Goal: Download file/media

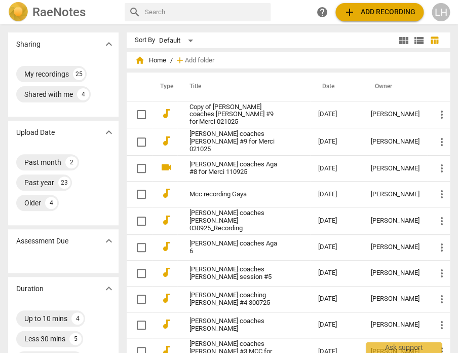
click at [229, 213] on link "[PERSON_NAME] coaches [PERSON_NAME] 030925_Recording" at bounding box center [236, 220] width 92 height 23
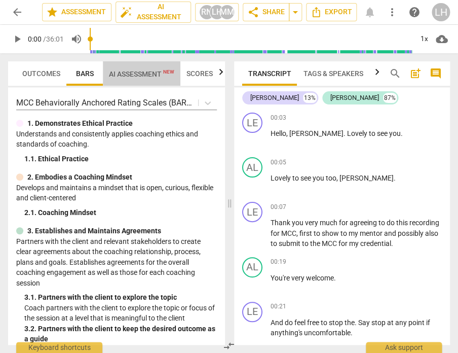
click at [139, 71] on span "AI Assessment New" at bounding box center [141, 74] width 65 height 8
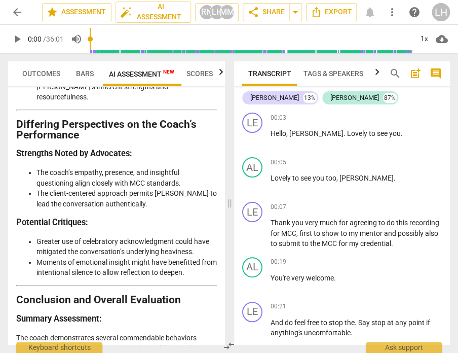
scroll to position [3053, 0]
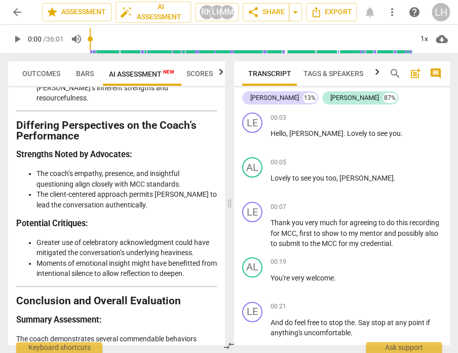
click at [20, 40] on span "play_arrow" at bounding box center [17, 39] width 12 height 12
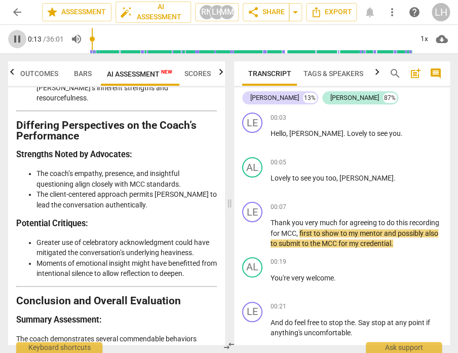
drag, startPoint x: 20, startPoint y: 36, endPoint x: 33, endPoint y: 45, distance: 15.6
click at [20, 36] on span "pause" at bounding box center [17, 39] width 12 height 12
type input "14"
click at [281, 233] on span "for" at bounding box center [276, 233] width 11 height 8
click at [18, 39] on span "play_arrow" at bounding box center [17, 39] width 12 height 12
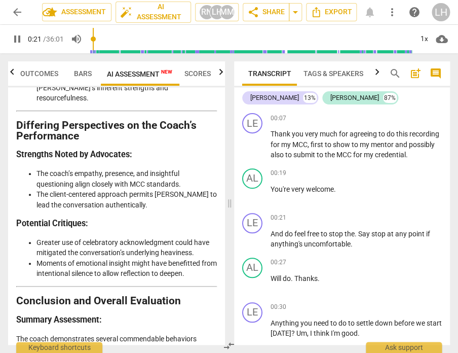
scroll to position [90, 0]
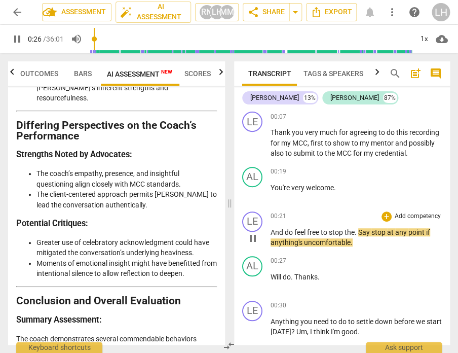
click at [359, 236] on span "." at bounding box center [357, 232] width 4 height 8
click at [365, 236] on span "Say" at bounding box center [365, 232] width 13 height 8
type input "28"
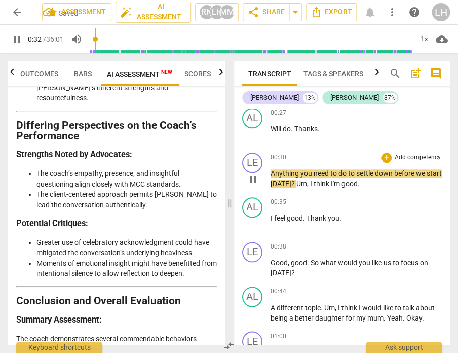
scroll to position [255, 0]
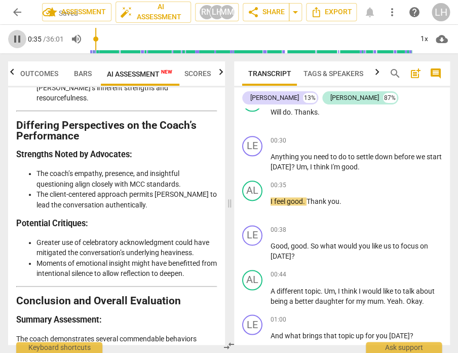
click at [25, 37] on span "pause" at bounding box center [17, 39] width 18 height 12
drag, startPoint x: 308, startPoint y: 209, endPoint x: 315, endPoint y: 210, distance: 7.3
click at [308, 205] on span "Thank" at bounding box center [317, 201] width 21 height 8
click at [307, 171] on span "Um" at bounding box center [302, 167] width 11 height 8
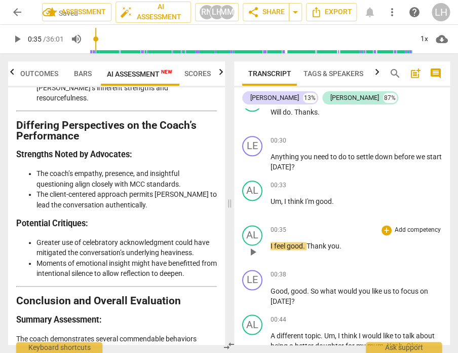
click at [271, 250] on span "I" at bounding box center [273, 246] width 4 height 8
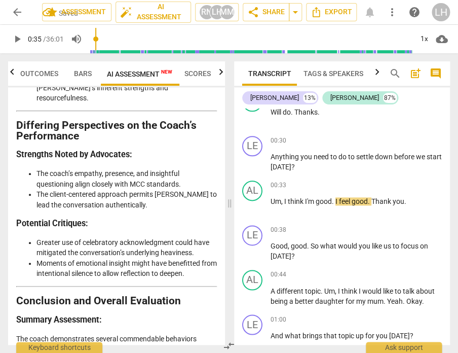
click at [15, 41] on span "play_arrow" at bounding box center [17, 39] width 12 height 12
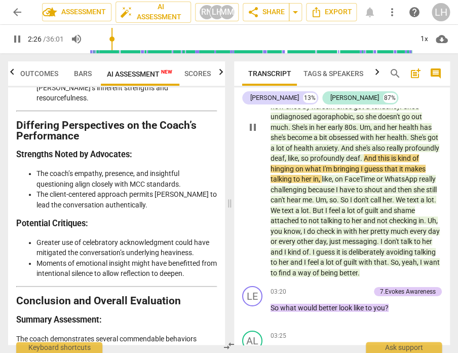
scroll to position [656, 0]
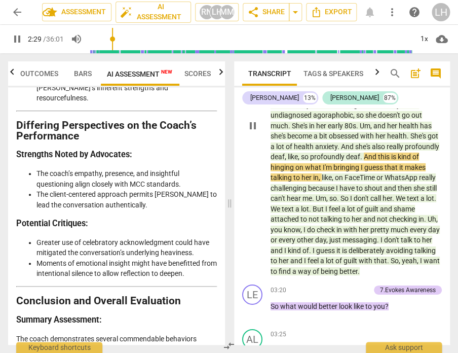
click at [385, 171] on span "that" at bounding box center [392, 167] width 15 height 8
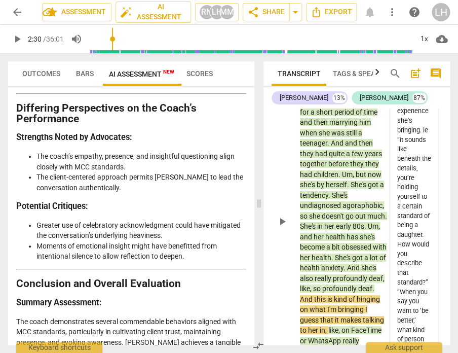
scroll to position [811, 0]
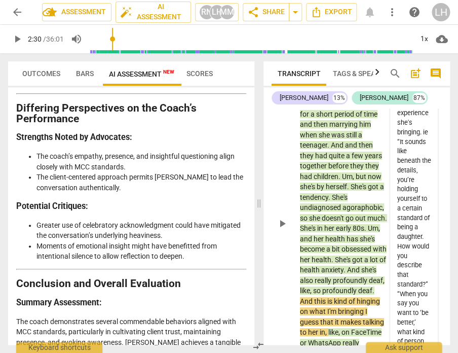
click at [329, 197] on span "tendency" at bounding box center [314, 197] width 28 height 8
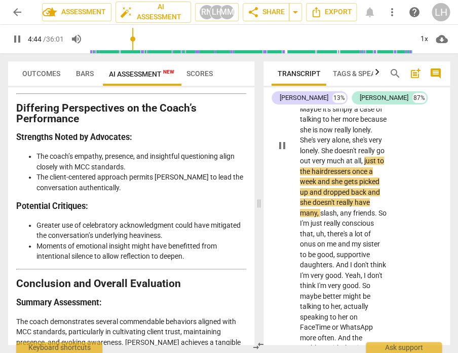
scroll to position [1605, 0]
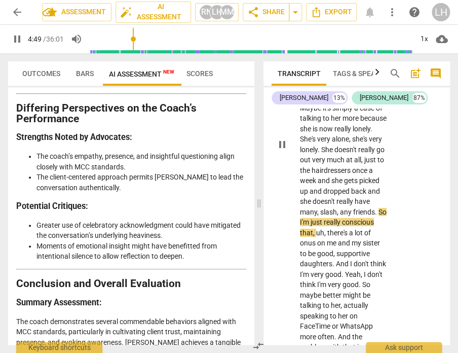
click at [337, 208] on span "," at bounding box center [338, 212] width 3 height 8
type input "290"
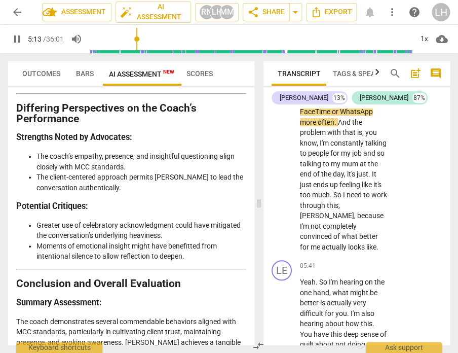
scroll to position [0, 0]
click at [354, 211] on span "," at bounding box center [355, 215] width 3 height 8
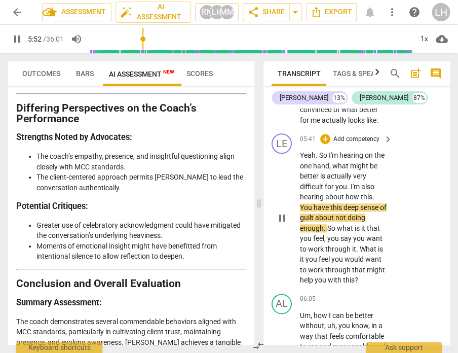
scroll to position [1931, 0]
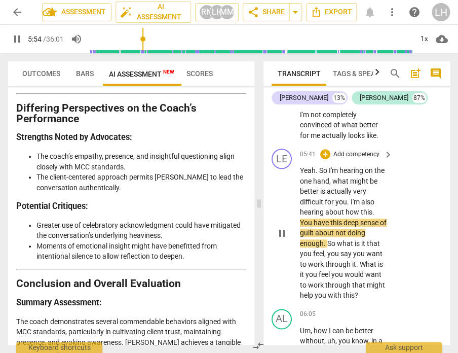
click at [373, 208] on span "." at bounding box center [374, 212] width 2 height 8
type input "355"
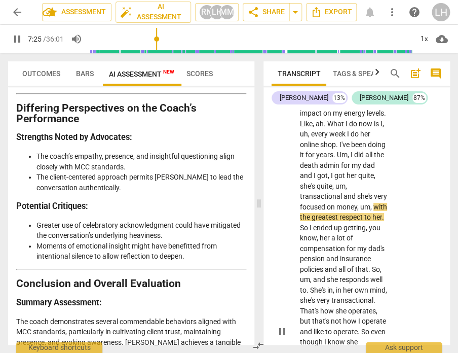
scroll to position [2456, 0]
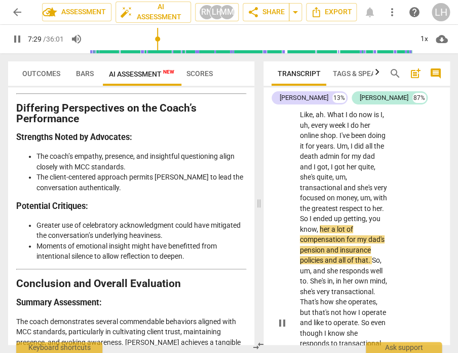
click at [310, 215] on span "So" at bounding box center [305, 219] width 10 height 8
type input "451"
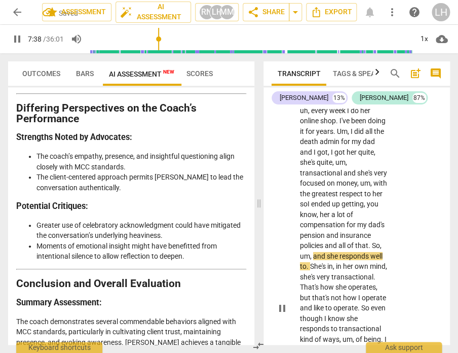
scroll to position [2472, 0]
click at [328, 262] on span "She's" at bounding box center [318, 266] width 17 height 8
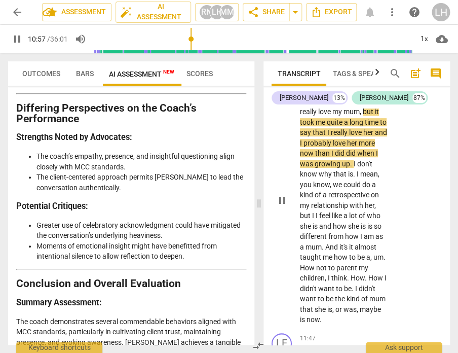
scroll to position [3617, 0]
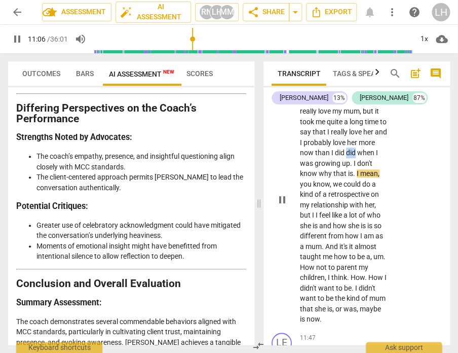
drag, startPoint x: 356, startPoint y: 128, endPoint x: 345, endPoint y: 129, distance: 11.2
click at [346, 149] on span "did" at bounding box center [351, 153] width 11 height 8
type input "667"
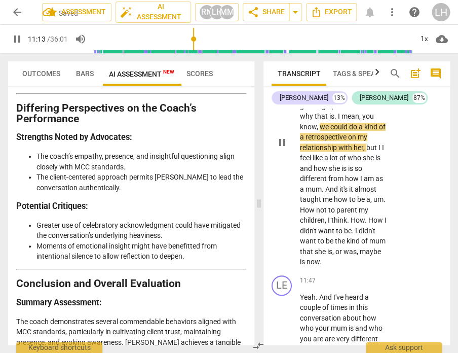
scroll to position [3677, 0]
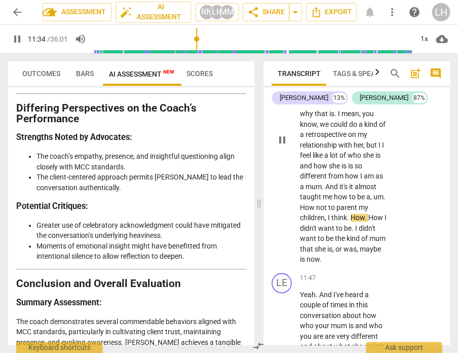
click at [304, 203] on span "How" at bounding box center [308, 207] width 16 height 8
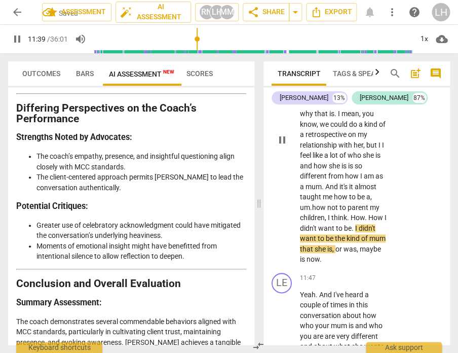
click at [316, 203] on span ". h" at bounding box center [313, 207] width 6 height 8
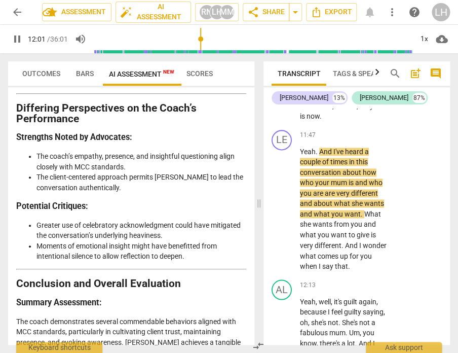
scroll to position [3820, 0]
click at [16, 37] on span "pause" at bounding box center [17, 39] width 12 height 12
click at [325, 189] on span "are" at bounding box center [331, 193] width 12 height 8
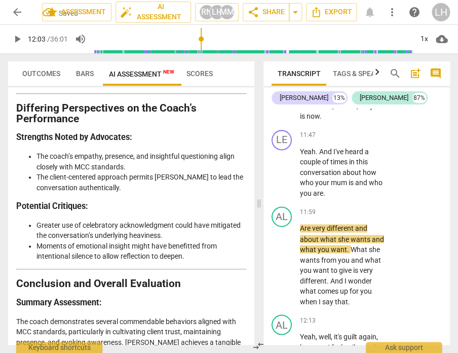
scroll to position [3823, 0]
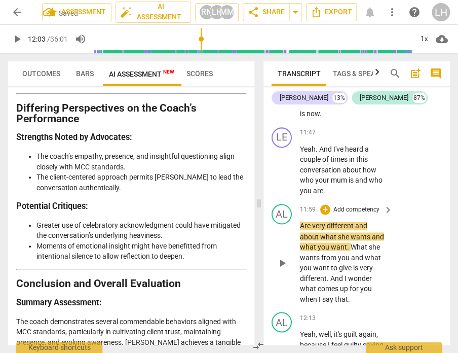
click at [304, 205] on span "11:59" at bounding box center [308, 209] width 16 height 9
type input "722"
click at [16, 12] on span "arrow_back" at bounding box center [17, 12] width 12 height 12
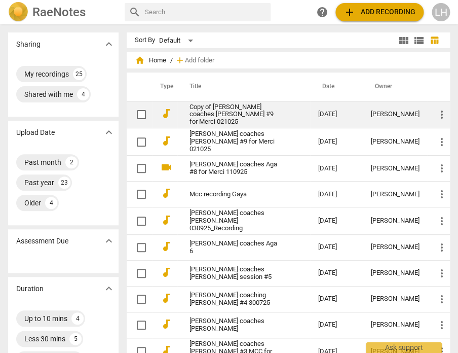
click at [231, 114] on link "Copy of [PERSON_NAME] coaches [PERSON_NAME] #9 for Merci 021025" at bounding box center [236, 114] width 92 height 23
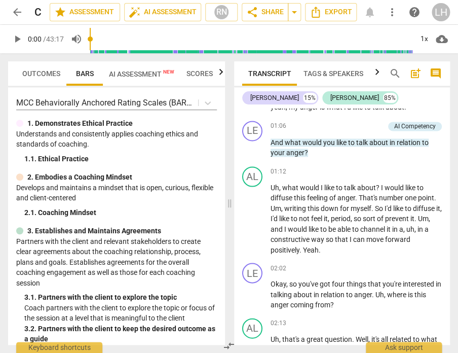
scroll to position [379, 0]
click at [16, 15] on span "arrow_back" at bounding box center [17, 12] width 12 height 12
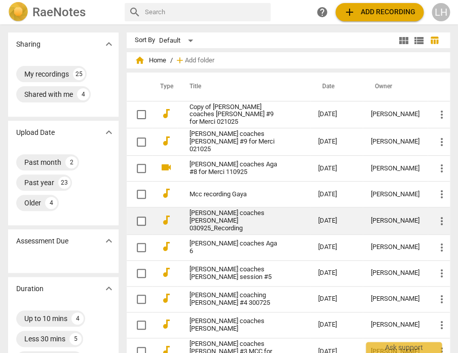
click at [199, 209] on link "[PERSON_NAME] coaches [PERSON_NAME] 030925_Recording" at bounding box center [236, 220] width 92 height 23
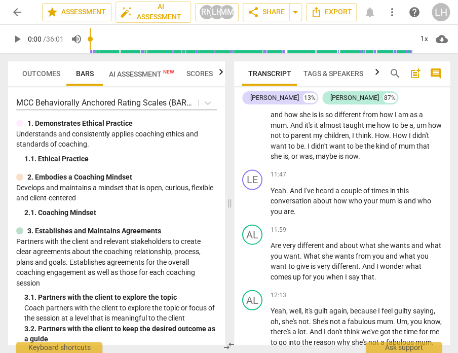
scroll to position [2218, 0]
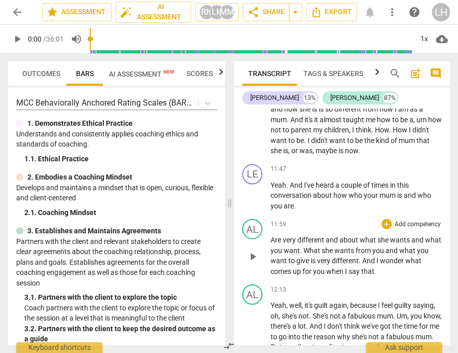
drag, startPoint x: 271, startPoint y: 220, endPoint x: 280, endPoint y: 220, distance: 9.1
click at [271, 235] on span "Are" at bounding box center [277, 239] width 12 height 8
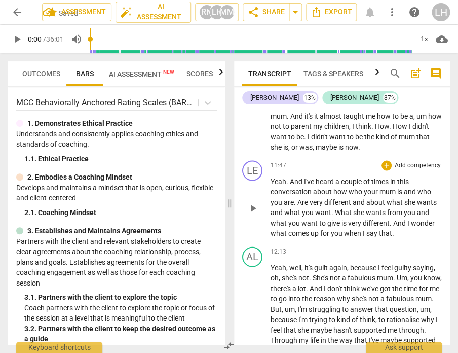
scroll to position [0, 0]
click at [301, 198] on span "Are" at bounding box center [304, 202] width 12 height 8
click at [297, 198] on span "area a" at bounding box center [294, 202] width 20 height 8
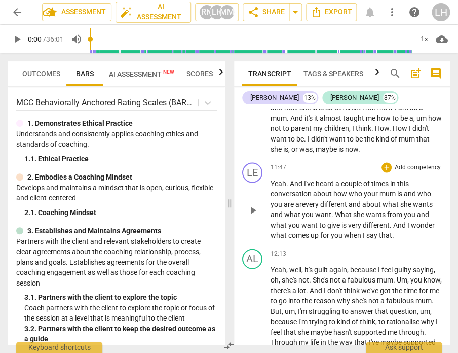
scroll to position [2200, 0]
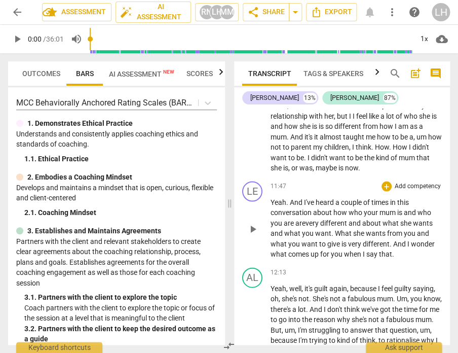
click at [255, 223] on span "play_arrow" at bounding box center [253, 229] width 12 height 12
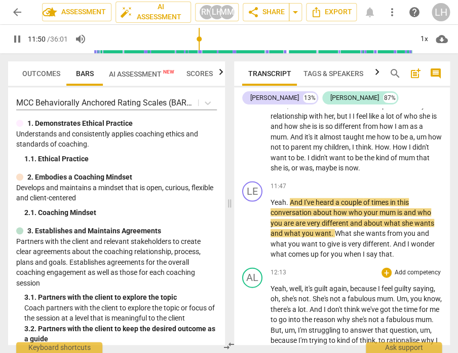
scroll to position [2201, 0]
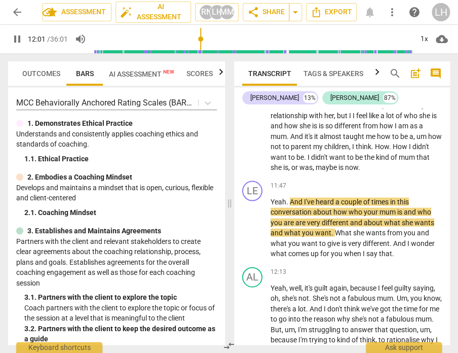
click at [15, 41] on span "pause" at bounding box center [17, 39] width 12 height 12
type input "722"
click at [296, 218] on span "are" at bounding box center [302, 222] width 12 height 8
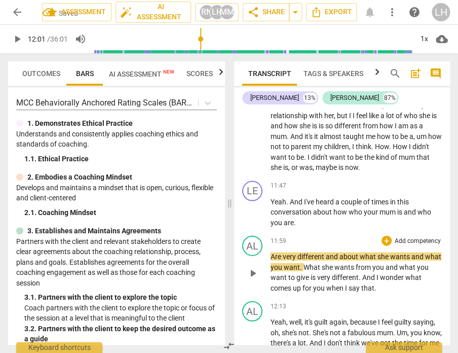
click at [270, 256] on div "play_arrow pause" at bounding box center [258, 273] width 26 height 34
click at [271, 252] on span "Are" at bounding box center [277, 256] width 12 height 8
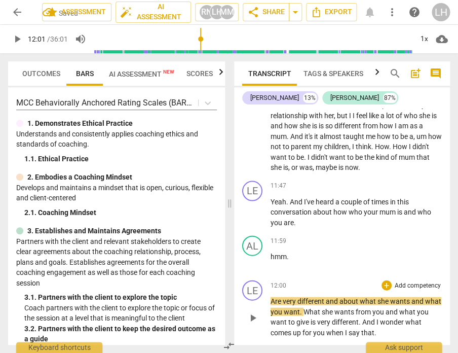
click at [274, 297] on span "Are" at bounding box center [277, 301] width 12 height 8
click at [256, 311] on span "play_arrow" at bounding box center [253, 317] width 12 height 12
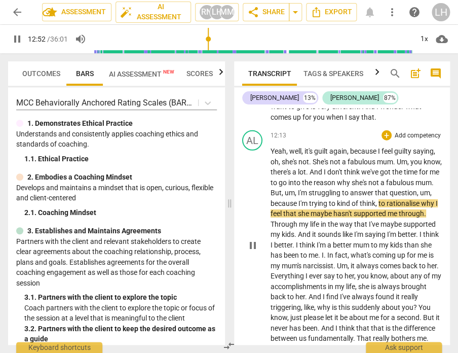
scroll to position [2417, 0]
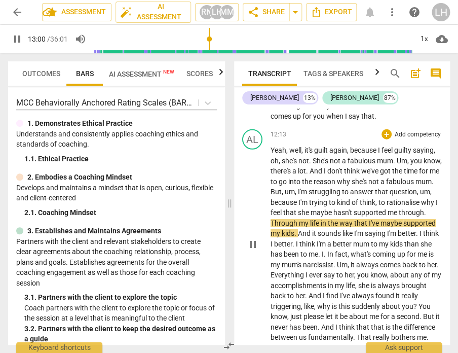
click at [299, 219] on span "Through" at bounding box center [285, 223] width 28 height 8
type input "782"
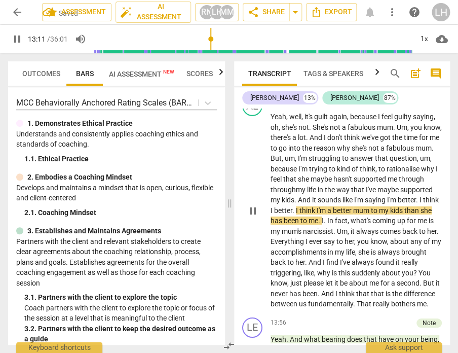
scroll to position [2450, 0]
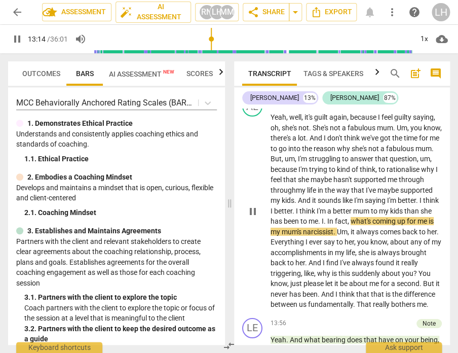
click at [328, 217] on span "." at bounding box center [326, 221] width 4 height 8
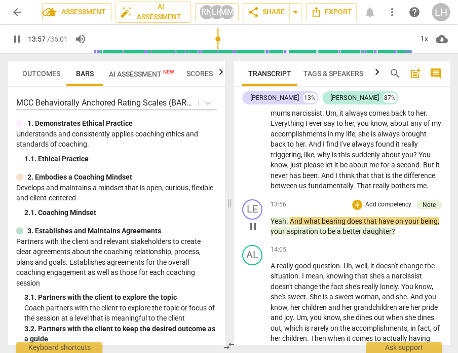
scroll to position [2573, 0]
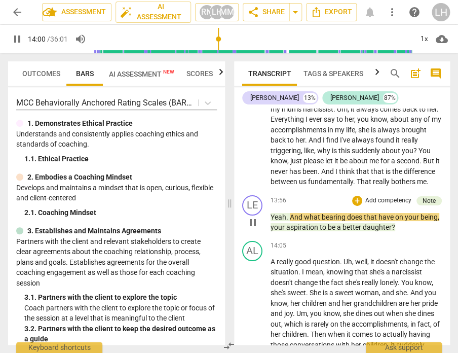
click at [287, 213] on span "." at bounding box center [289, 217] width 4 height 8
type input "841"
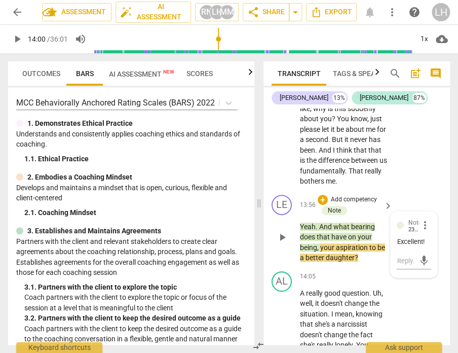
scroll to position [4416, 0]
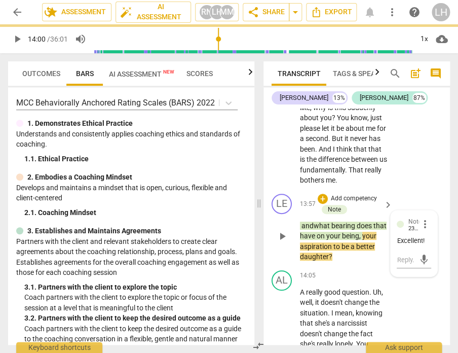
click at [305, 222] on span "and" at bounding box center [308, 226] width 12 height 8
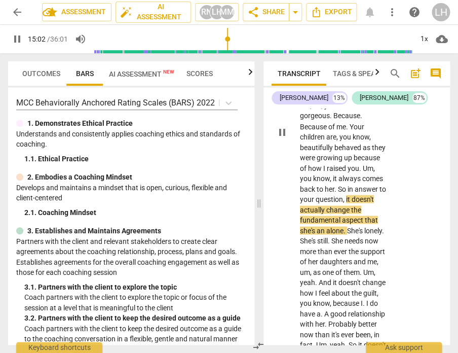
scroll to position [4811, 0]
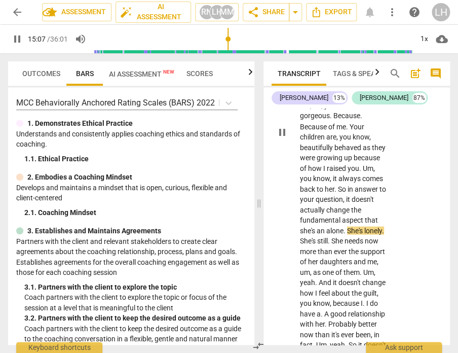
click at [326, 226] on span "an" at bounding box center [322, 230] width 10 height 8
type input "909"
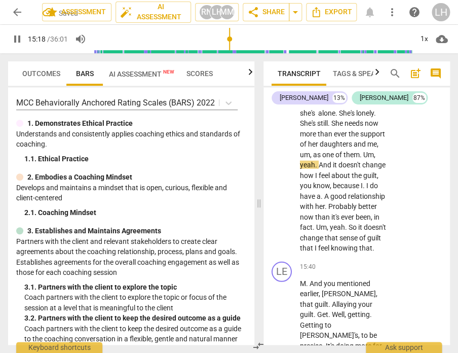
scroll to position [4934, 0]
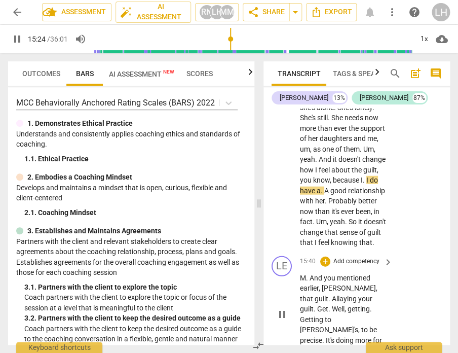
click at [325, 283] on span "[PERSON_NAME]" at bounding box center [349, 287] width 54 height 8
type input "925"
click at [304, 273] on span "M" at bounding box center [303, 277] width 6 height 8
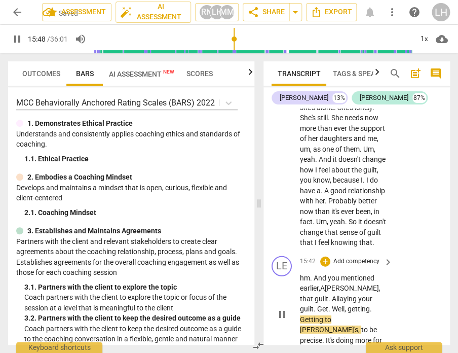
click at [303, 273] on span "hm." at bounding box center [307, 277] width 14 height 8
click at [288, 308] on span "pause" at bounding box center [282, 314] width 12 height 12
type input "956"
click at [332, 294] on span "Allaying" at bounding box center [345, 298] width 26 height 8
click at [329, 304] on span "Get" at bounding box center [322, 308] width 11 height 8
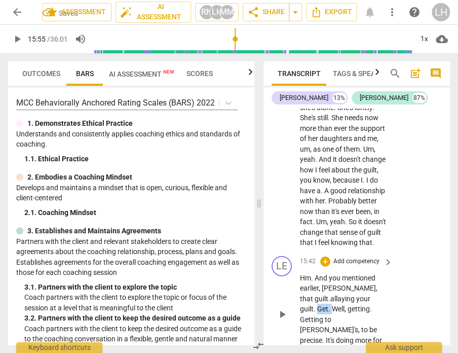
drag, startPoint x: 373, startPoint y: 274, endPoint x: 358, endPoint y: 275, distance: 15.2
click at [358, 275] on p "Hm . And you mentioned earlier , [PERSON_NAME] , that guilt . a llaying your gu…" at bounding box center [344, 313] width 88 height 83
click at [332, 304] on span "." at bounding box center [331, 308] width 4 height 8
click at [345, 304] on span "," at bounding box center [343, 308] width 3 height 8
click at [325, 315] on span "Getting" at bounding box center [312, 319] width 25 height 8
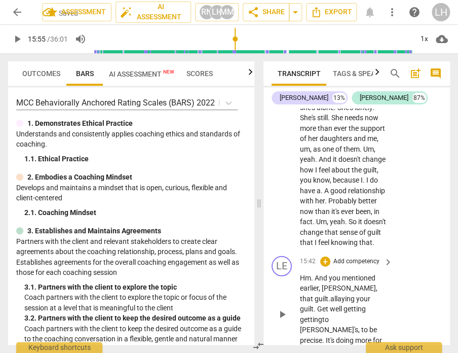
click at [359, 325] on span "[PERSON_NAME]'s" at bounding box center [329, 329] width 58 height 8
click at [336, 325] on span "It's" at bounding box center [331, 329] width 10 height 8
click at [284, 303] on span "play_arrow" at bounding box center [282, 309] width 12 height 12
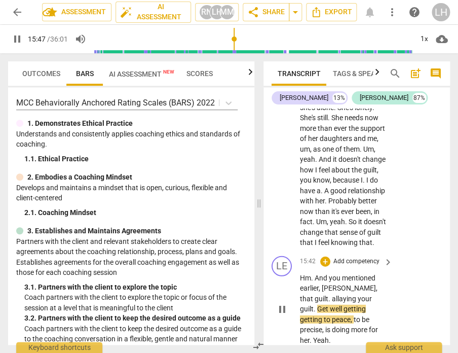
drag, startPoint x: 369, startPoint y: 264, endPoint x: 374, endPoint y: 265, distance: 5.2
click at [332, 294] on span "." at bounding box center [331, 298] width 4 height 8
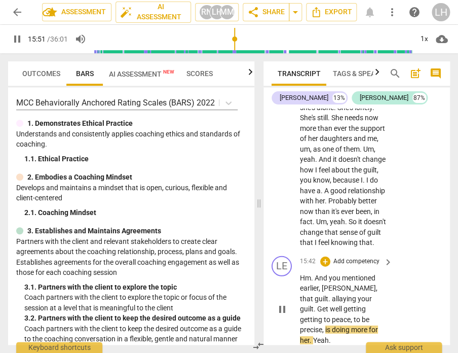
type input "952"
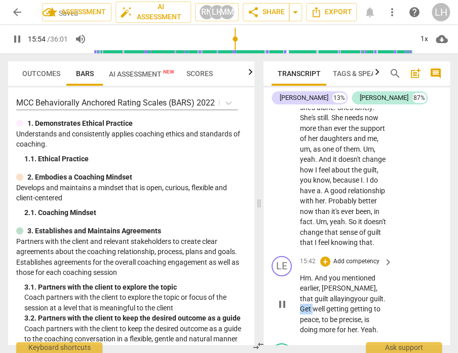
drag, startPoint x: 374, startPoint y: 273, endPoint x: 362, endPoint y: 273, distance: 12.7
click at [362, 273] on p "Hm . And you mentioned earlier , [PERSON_NAME] , that guilt allaying your guilt…" at bounding box center [344, 303] width 88 height 62
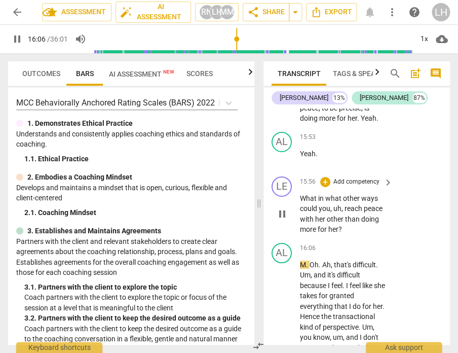
scroll to position [5147, 0]
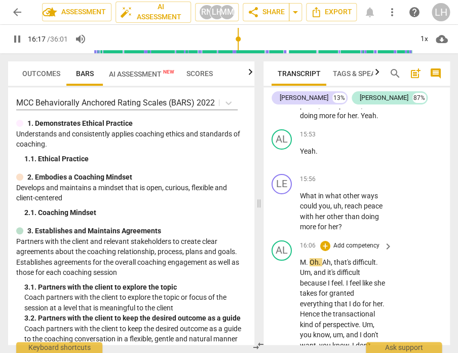
click at [304, 258] on span "M" at bounding box center [303, 262] width 6 height 8
type input "978"
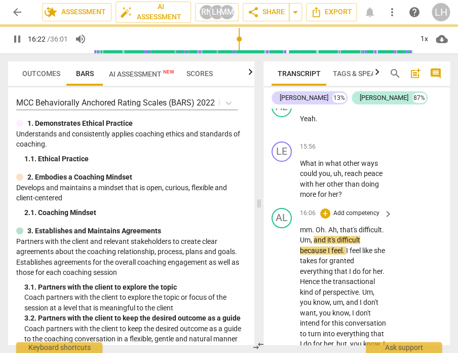
scroll to position [5182, 0]
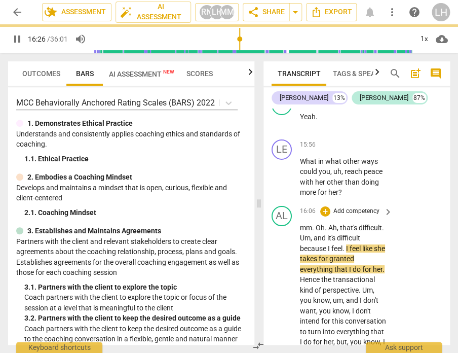
click at [345, 244] on span "." at bounding box center [345, 248] width 4 height 8
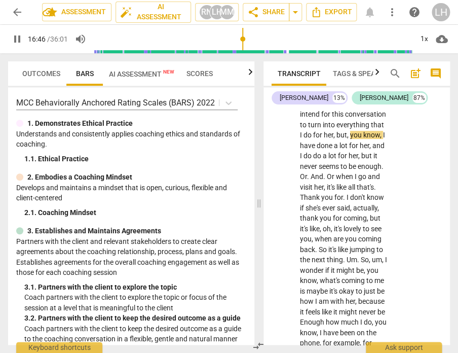
scroll to position [5389, 0]
click at [327, 172] on span "Or" at bounding box center [331, 176] width 9 height 8
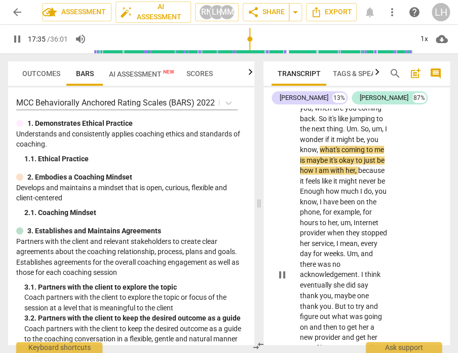
scroll to position [5520, 0]
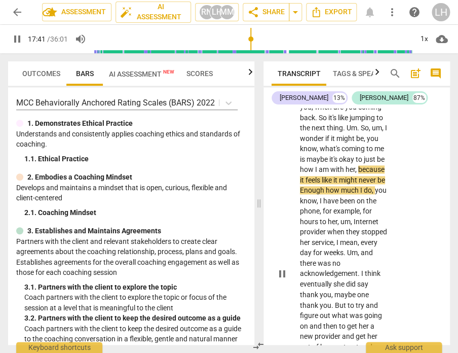
click at [326, 186] on span "Enough" at bounding box center [313, 190] width 26 height 8
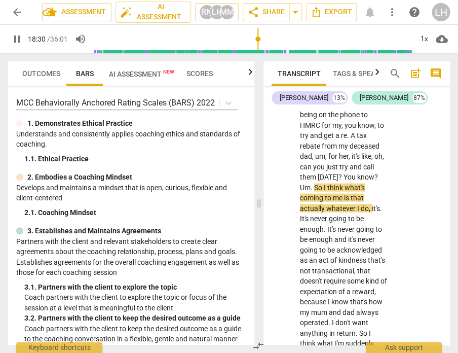
scroll to position [5762, 0]
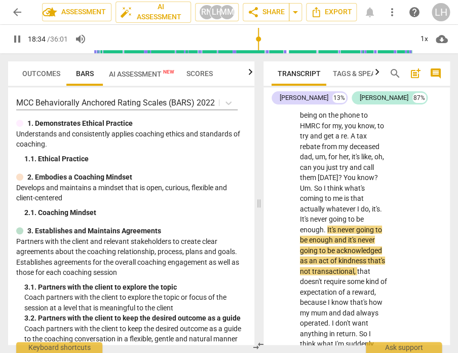
click at [380, 204] on span "." at bounding box center [381, 208] width 2 height 8
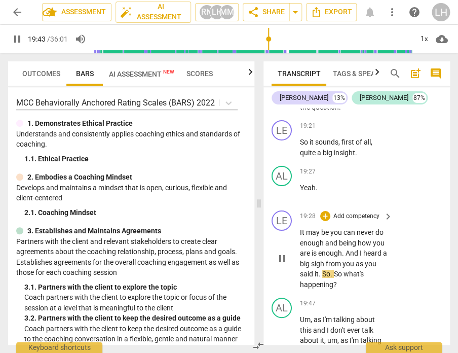
scroll to position [6073, 0]
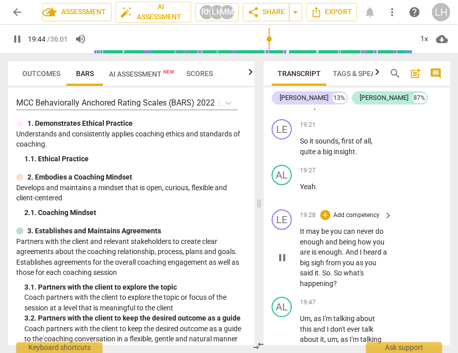
click at [339, 269] on span "So" at bounding box center [339, 273] width 10 height 8
type input "1186"
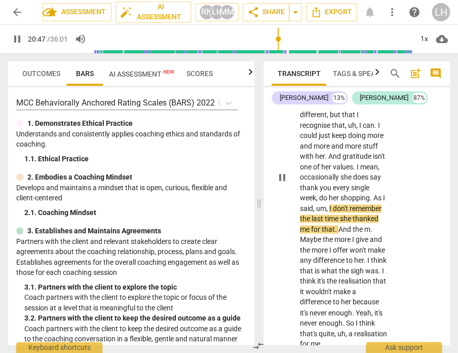
scroll to position [6381, 0]
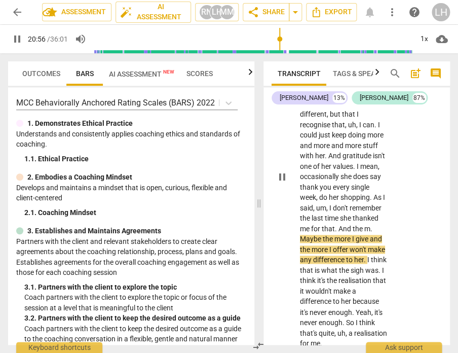
click at [323, 235] on span "Maybe" at bounding box center [311, 239] width 23 height 8
type input "1258"
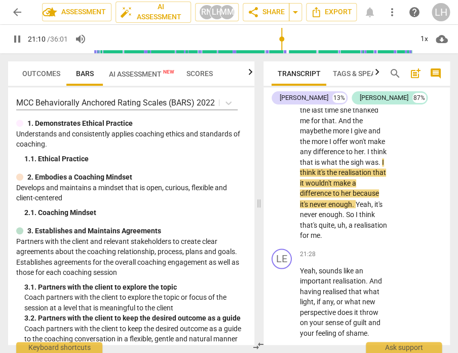
scroll to position [6496, 0]
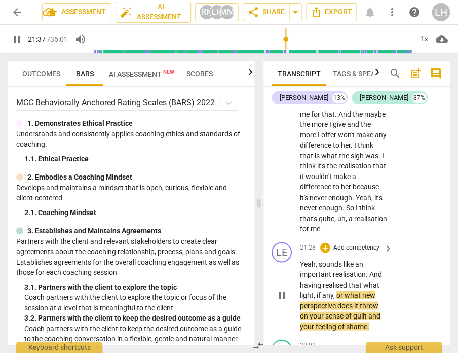
click at [362, 280] on span "that" at bounding box center [356, 284] width 15 height 8
type input "1299"
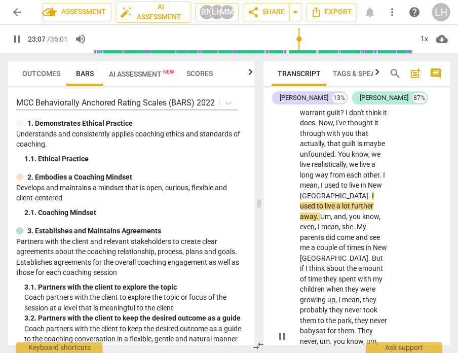
scroll to position [6881, 0]
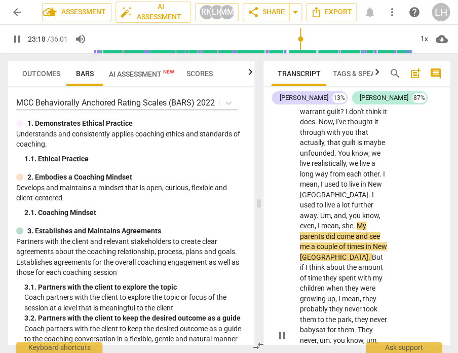
click at [357, 222] on span "My" at bounding box center [362, 226] width 10 height 8
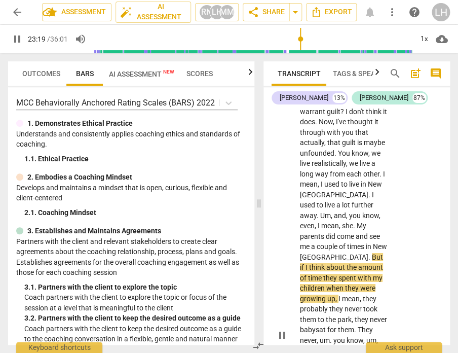
type input "1400"
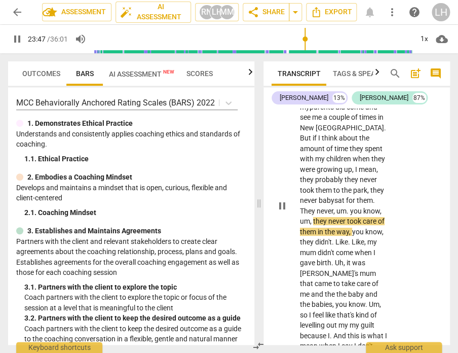
scroll to position [7009, 0]
click at [348, 207] on span "." at bounding box center [349, 211] width 4 height 8
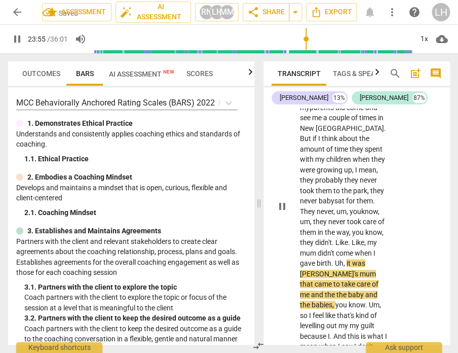
click at [354, 238] on span "Like" at bounding box center [358, 242] width 13 height 8
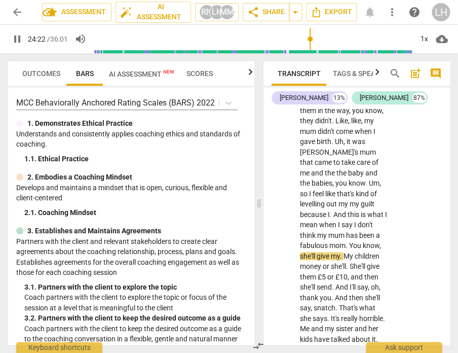
scroll to position [7132, 0]
click at [336, 282] on span "And" at bounding box center [343, 286] width 14 height 8
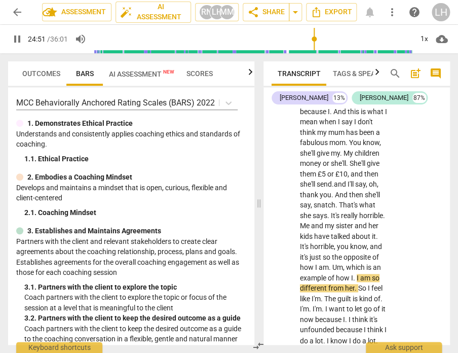
scroll to position [7235, 0]
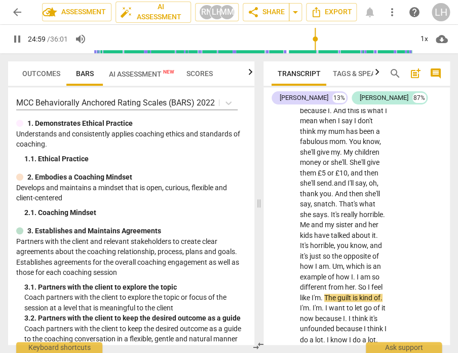
click at [325, 294] on span "The" at bounding box center [331, 298] width 13 height 8
click at [327, 294] on span "the" at bounding box center [326, 298] width 10 height 8
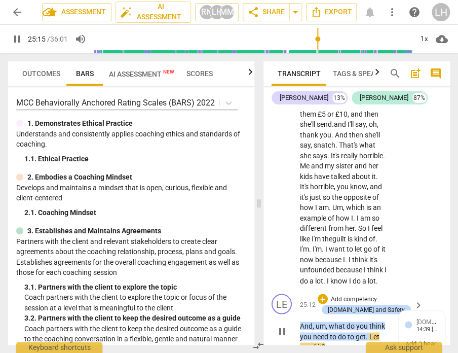
scroll to position [7297, 0]
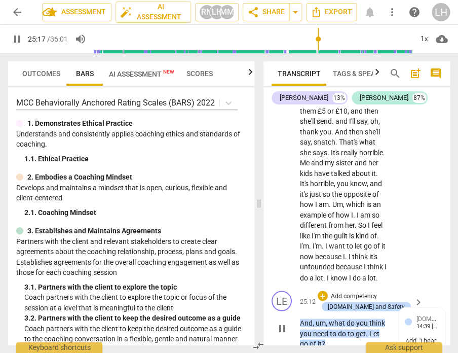
click at [363, 329] on span "get" at bounding box center [361, 333] width 10 height 8
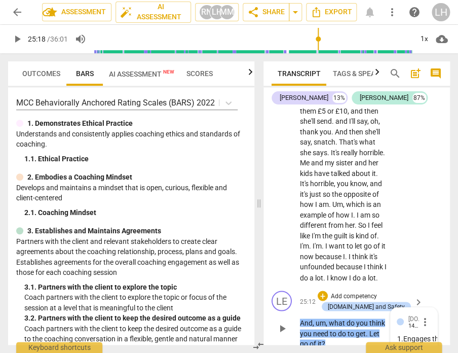
click at [372, 329] on span "Let" at bounding box center [375, 333] width 10 height 8
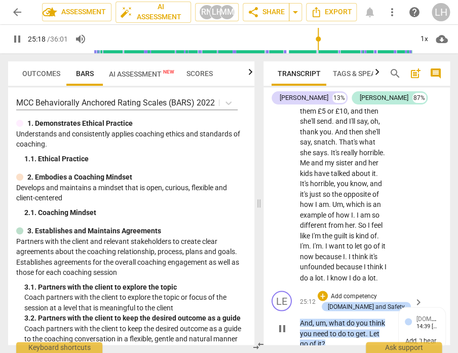
type input "1519"
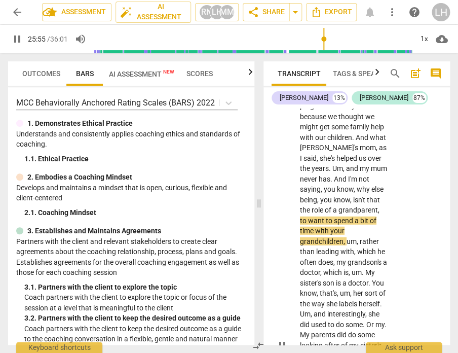
scroll to position [7624, 0]
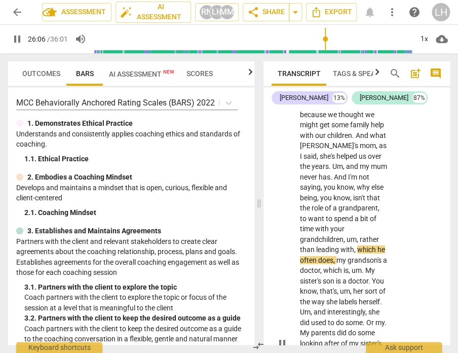
click at [378, 245] on span "he" at bounding box center [382, 249] width 8 height 8
type input "1568"
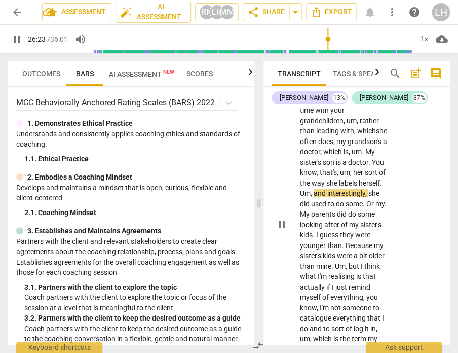
scroll to position [7743, 0]
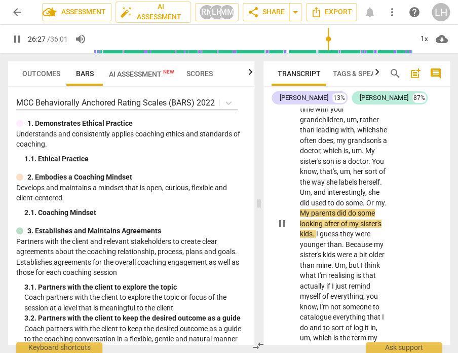
click at [311, 209] on span "My" at bounding box center [305, 213] width 11 height 8
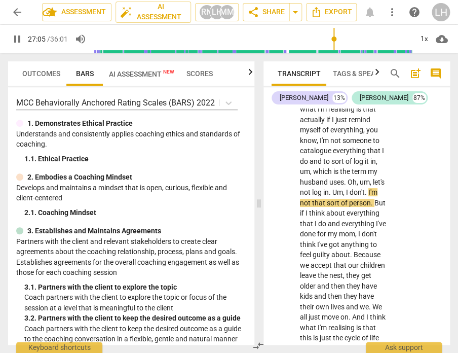
scroll to position [7913, 0]
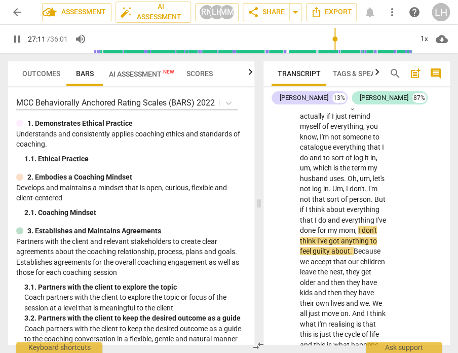
click at [345, 205] on span "about" at bounding box center [337, 209] width 20 height 8
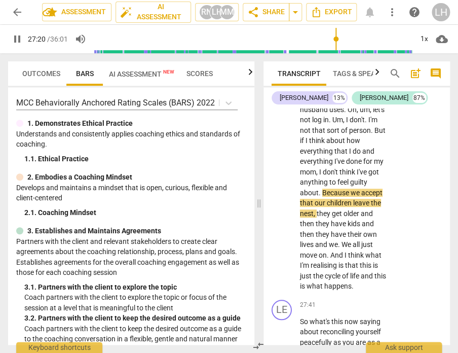
scroll to position [7984, 0]
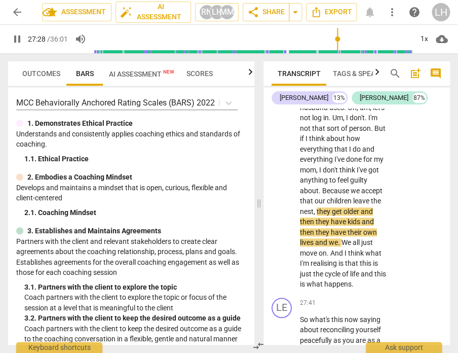
click at [348, 238] on span "We" at bounding box center [347, 242] width 11 height 8
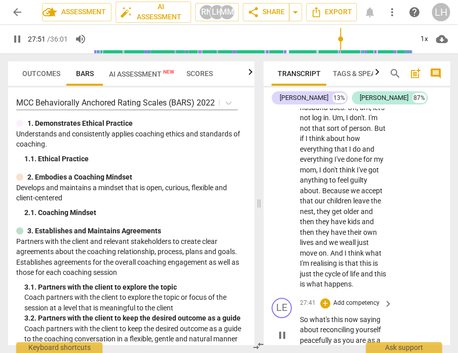
click at [333, 336] on span "peacefully" at bounding box center [316, 340] width 33 height 8
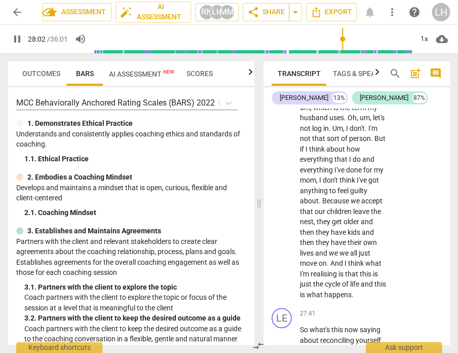
drag, startPoint x: 300, startPoint y: 292, endPoint x: 307, endPoint y: 293, distance: 6.7
type input "1684"
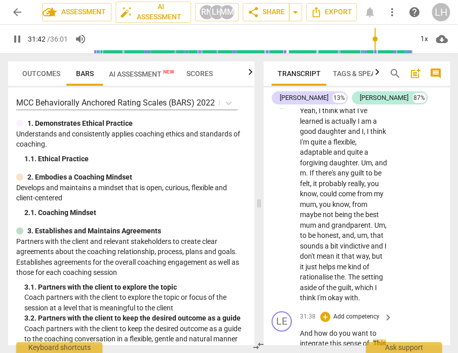
scroll to position [9321, 0]
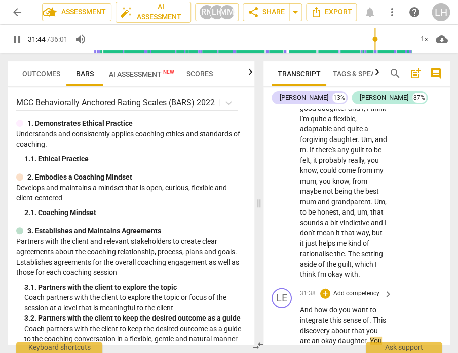
click at [372, 315] on span "." at bounding box center [372, 319] width 4 height 8
type input "1906"
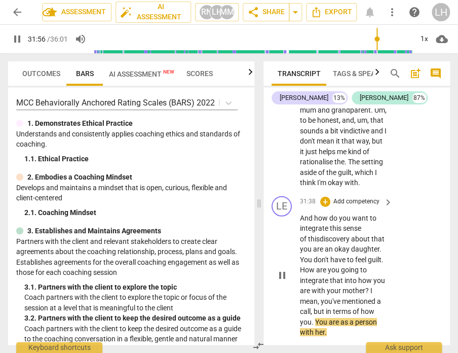
scroll to position [9419, 0]
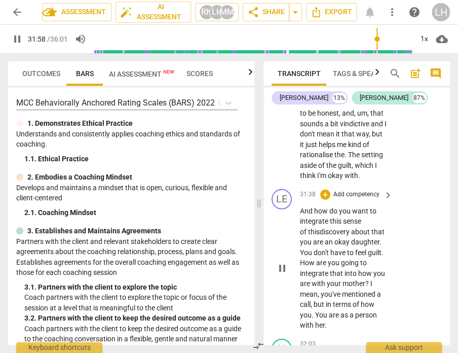
click at [318, 311] on span "You" at bounding box center [322, 315] width 14 height 8
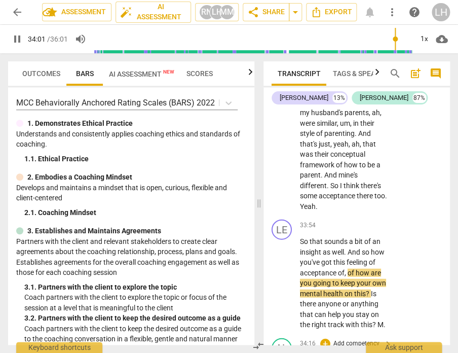
scroll to position [10111, 0]
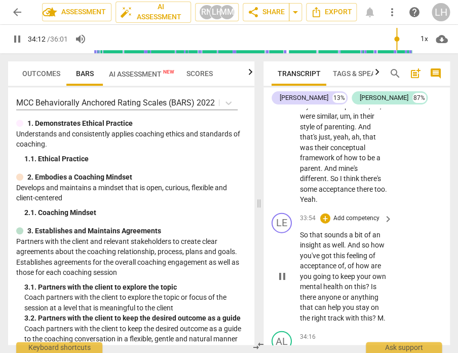
click at [378, 313] on span "M" at bounding box center [381, 317] width 6 height 8
drag, startPoint x: 305, startPoint y: 268, endPoint x: 311, endPoint y: 269, distance: 6.2
click at [305, 348] on span "M" at bounding box center [303, 352] width 6 height 8
type input "2058"
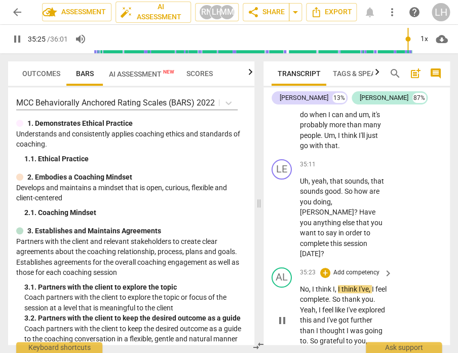
scroll to position [10552, 0]
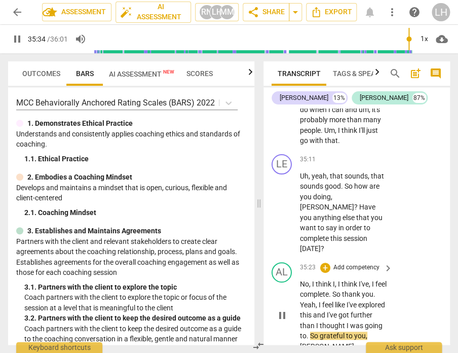
click at [332, 342] on span "[PERSON_NAME]" at bounding box center [327, 346] width 54 height 8
type input "2136"
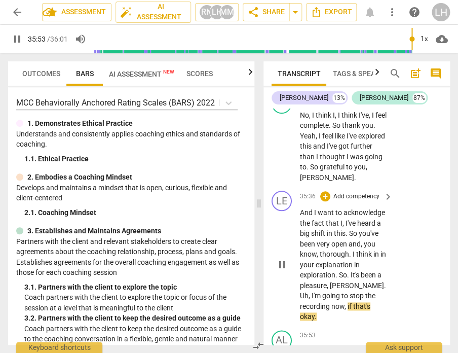
scroll to position [10720, 0]
type input "2161"
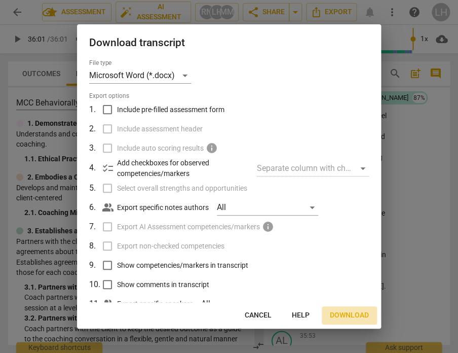
click at [344, 314] on span "Download" at bounding box center [349, 315] width 39 height 10
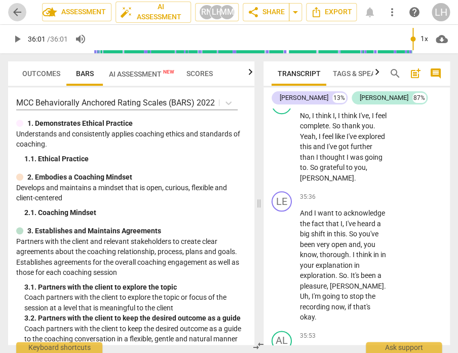
click at [20, 13] on span "arrow_back" at bounding box center [17, 12] width 12 height 12
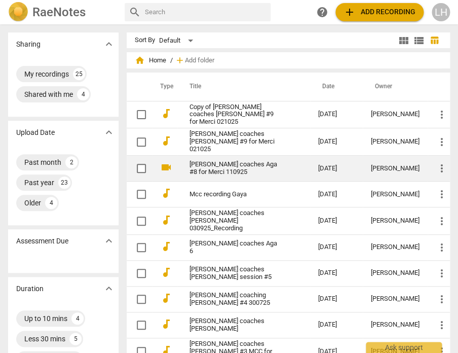
click at [242, 162] on link "[PERSON_NAME] coaches Aga #8 for Merci 110925" at bounding box center [236, 168] width 92 height 15
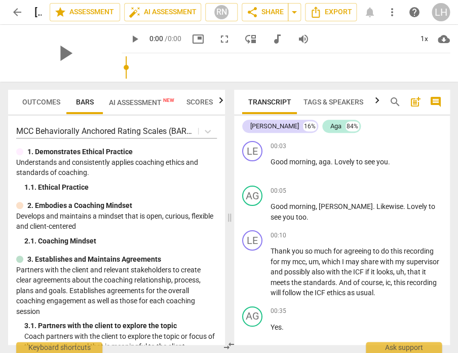
click at [150, 102] on span "AI Assessment New" at bounding box center [141, 102] width 65 height 8
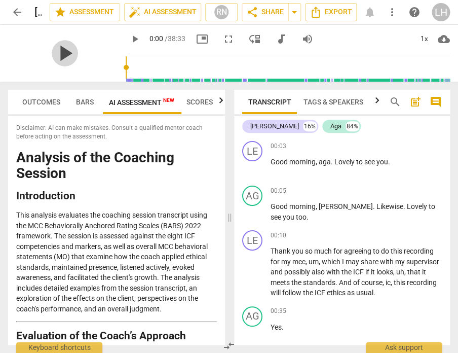
click at [55, 57] on span "play_arrow" at bounding box center [65, 53] width 26 height 26
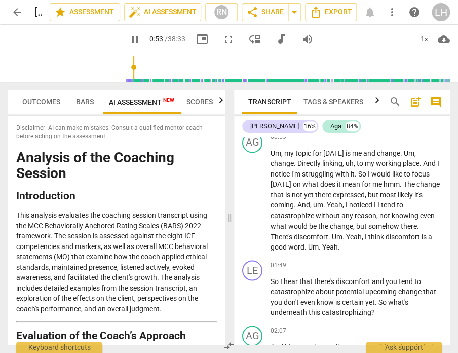
scroll to position [358, 0]
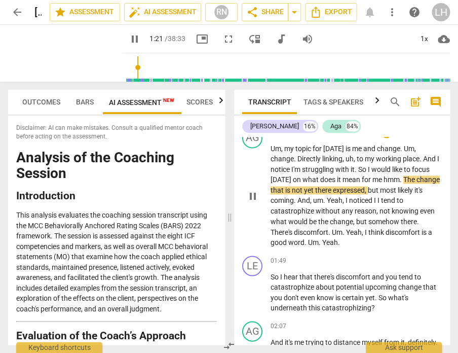
click at [406, 176] on span "The" at bounding box center [410, 179] width 13 height 8
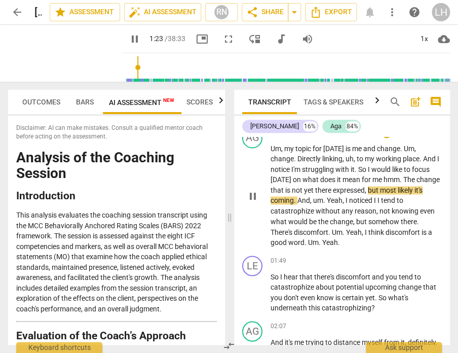
type input "84"
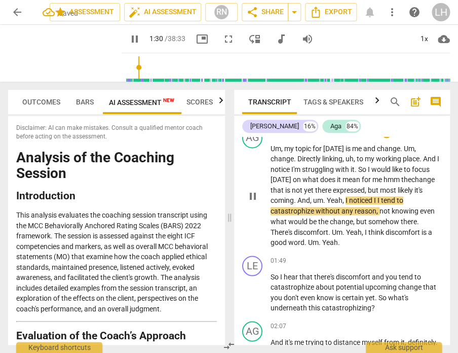
click at [331, 196] on span "Yeah" at bounding box center [335, 200] width 16 height 8
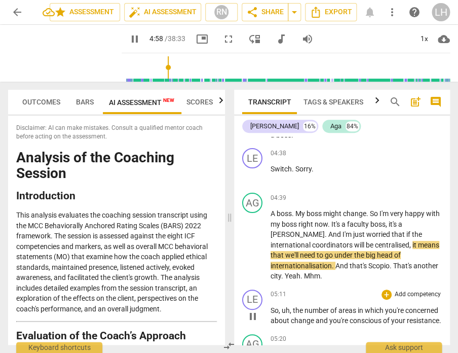
scroll to position [844, 0]
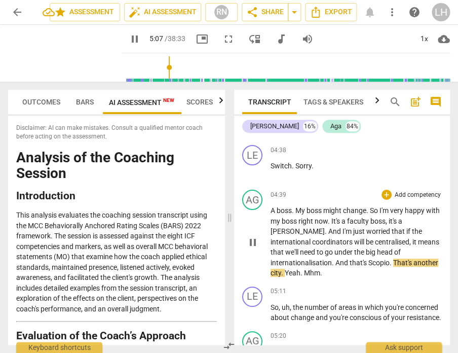
click at [369, 259] on span "Scopio" at bounding box center [379, 263] width 21 height 8
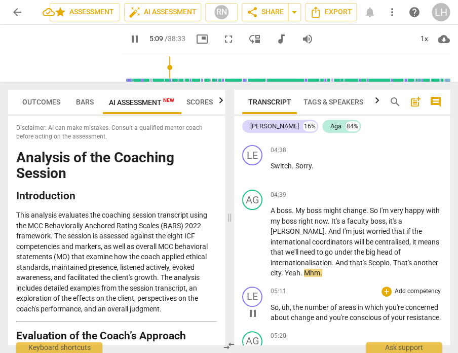
type input "310"
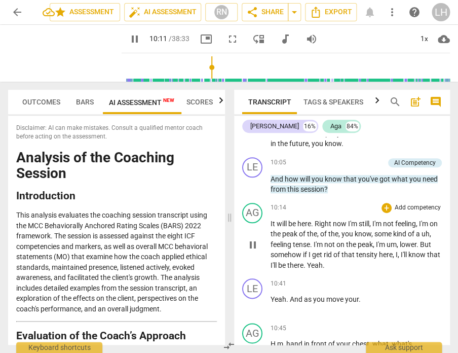
scroll to position [1942, 0]
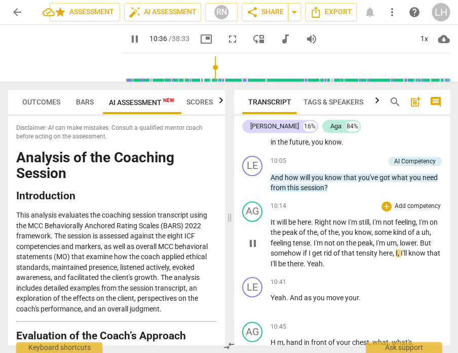
click at [369, 249] on span "tensity" at bounding box center [368, 253] width 23 height 8
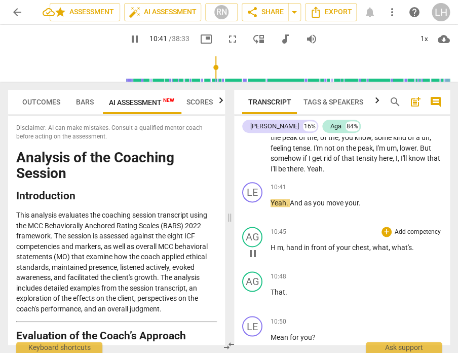
scroll to position [2049, 0]
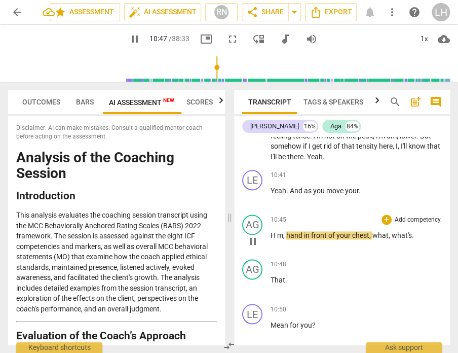
click at [287, 231] on span "hand" at bounding box center [296, 235] width 18 height 8
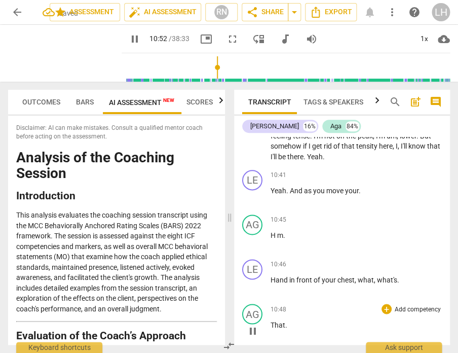
click at [271, 320] on span "That" at bounding box center [278, 324] width 15 height 8
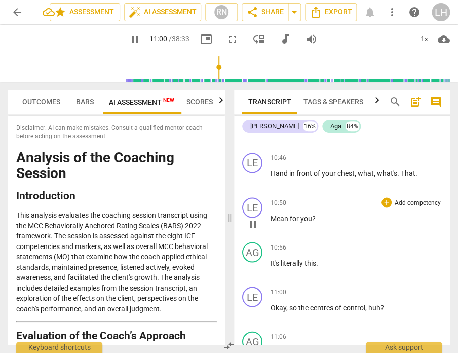
scroll to position [2154, 0]
click at [277, 215] on span "Mean" at bounding box center [280, 219] width 19 height 8
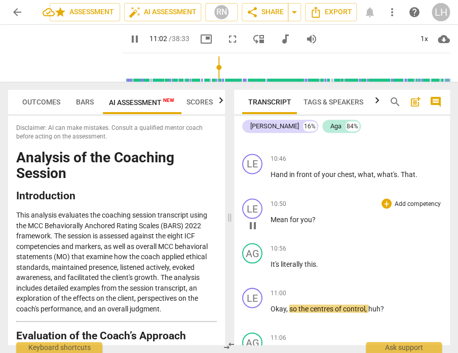
type input "663"
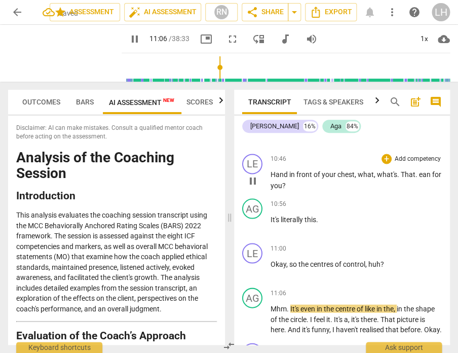
click at [416, 170] on span "." at bounding box center [418, 174] width 4 height 8
click at [419, 170] on span "ean" at bounding box center [425, 174] width 13 height 8
type input "669"
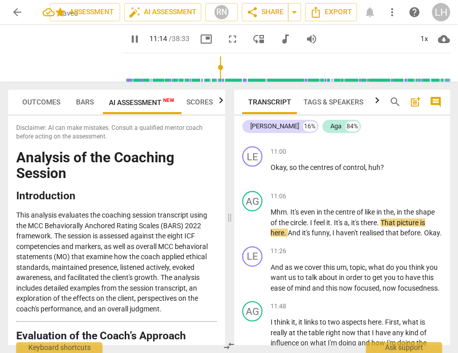
scroll to position [2258, 0]
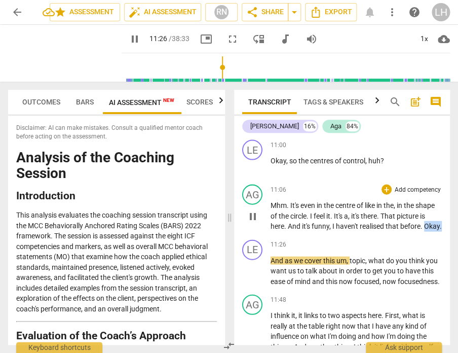
drag, startPoint x: 288, startPoint y: 226, endPoint x: 276, endPoint y: 226, distance: 11.7
click at [271, 226] on p "Mhm . It's even in the centre of like in the , in the shape of the circle . I f…" at bounding box center [356, 215] width 171 height 31
type input "688"
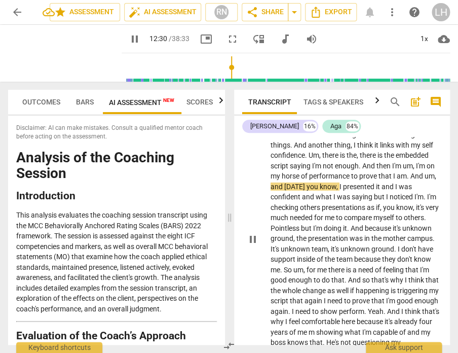
scroll to position [2471, 0]
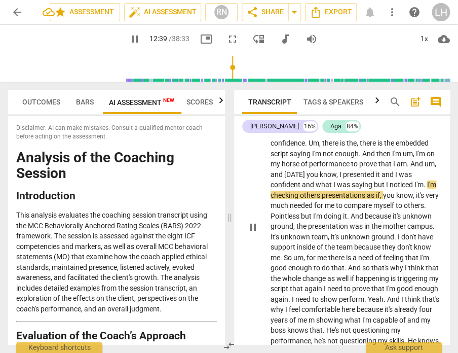
click at [319, 192] on span "others" at bounding box center [311, 195] width 22 height 8
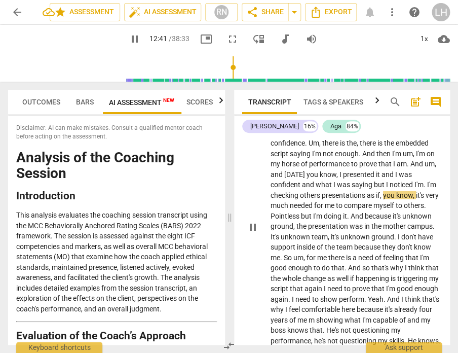
type input "761"
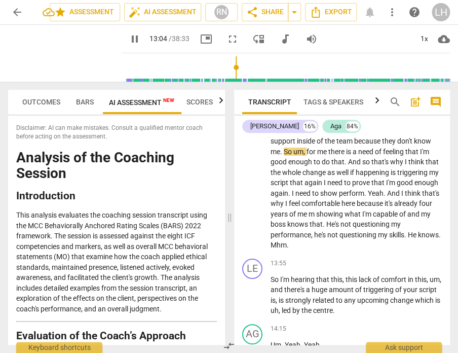
scroll to position [2580, 0]
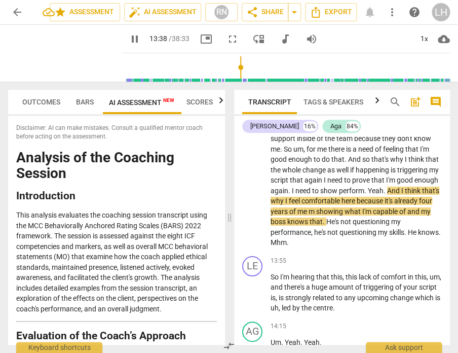
click at [309, 216] on span "m" at bounding box center [313, 211] width 8 height 8
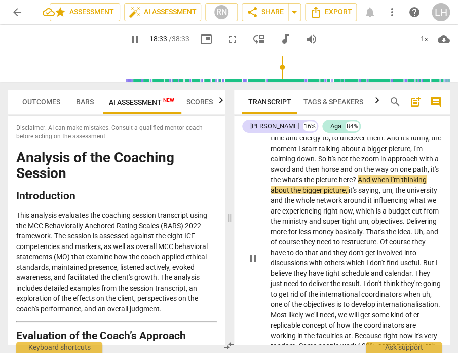
scroll to position [3236, 0]
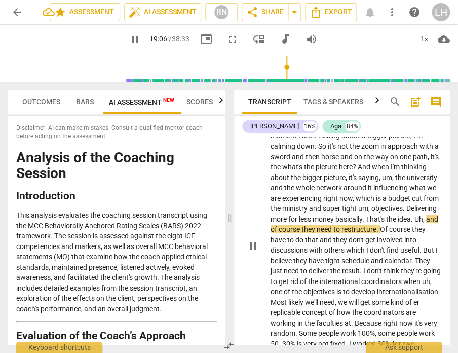
click at [426, 221] on span "and" at bounding box center [432, 219] width 12 height 8
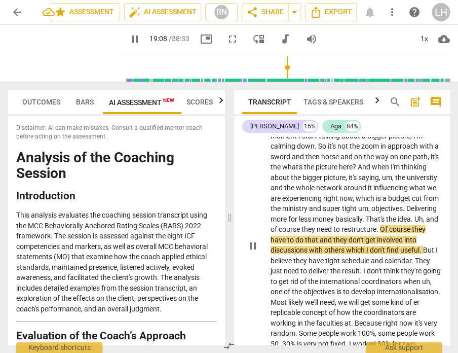
type input "1149"
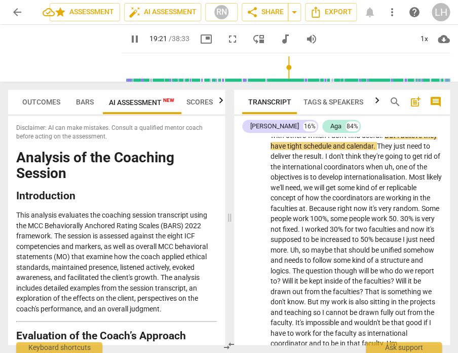
scroll to position [3352, 0]
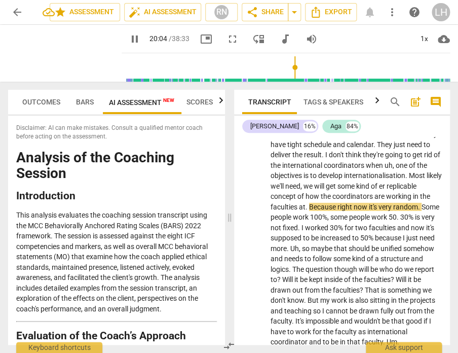
click at [313, 205] on span "Because" at bounding box center [323, 207] width 28 height 8
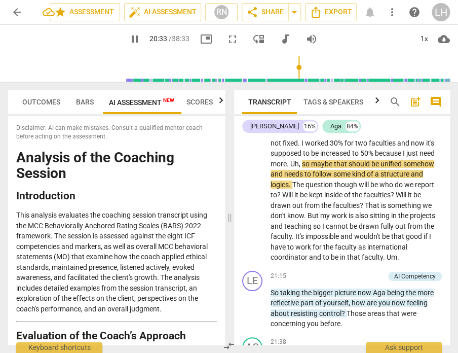
scroll to position [3441, 0]
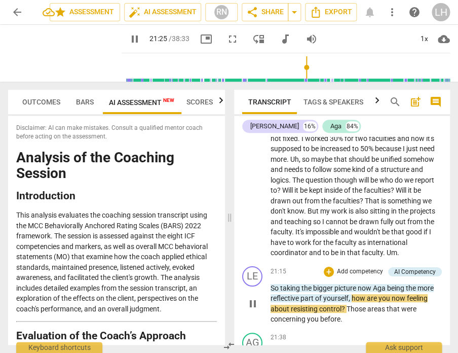
click at [388, 284] on span "being" at bounding box center [396, 288] width 19 height 8
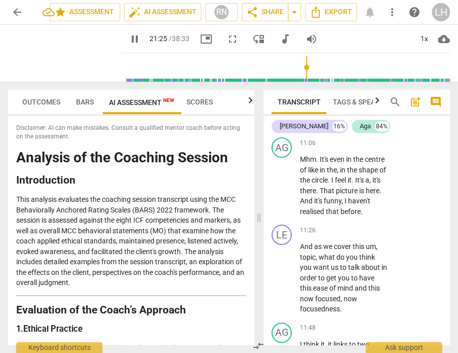
type input "1286"
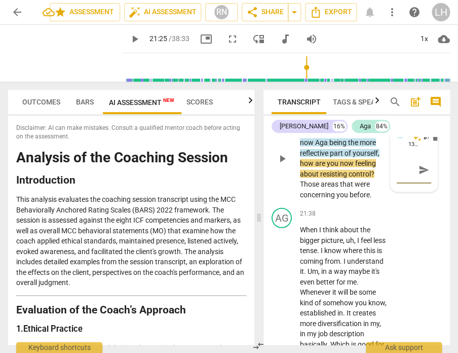
click at [346, 166] on p "So taking the bigger picture now [PERSON_NAME] being the more reflective part o…" at bounding box center [344, 163] width 88 height 73
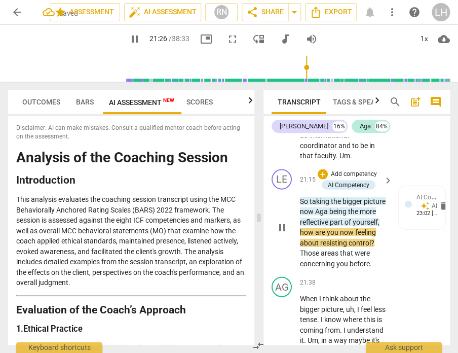
scroll to position [5791, 0]
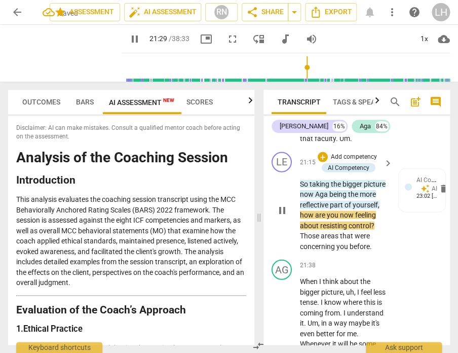
click at [315, 210] on span "how" at bounding box center [307, 214] width 15 height 8
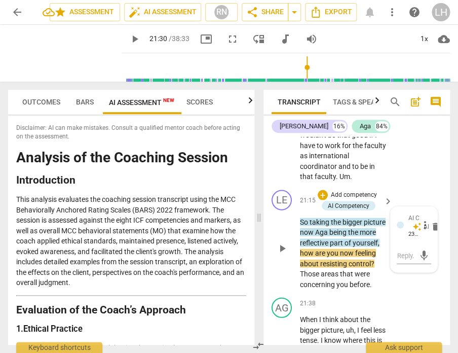
scroll to position [5750, 0]
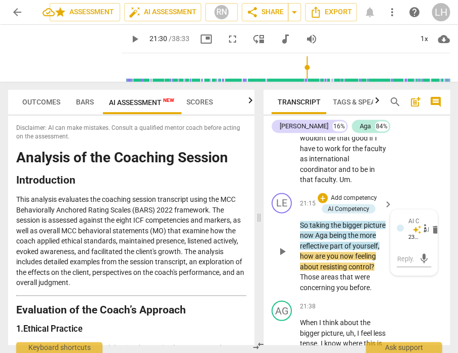
click at [330, 231] on span "Aga" at bounding box center [322, 235] width 14 height 8
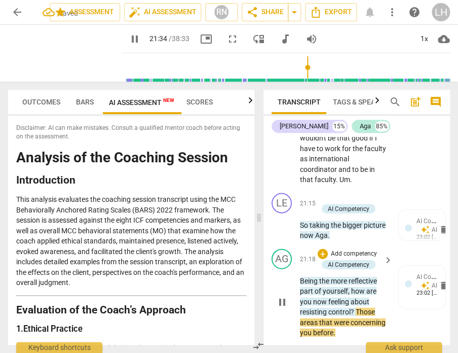
click at [301, 255] on span "21:18" at bounding box center [308, 259] width 16 height 9
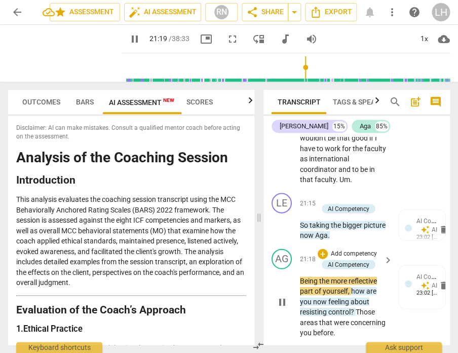
click at [299, 269] on div "play_arrow pause" at bounding box center [287, 302] width 26 height 66
click at [301, 276] on span "Being" at bounding box center [309, 280] width 19 height 8
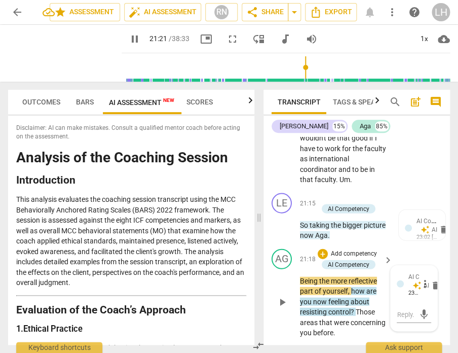
type input "1282"
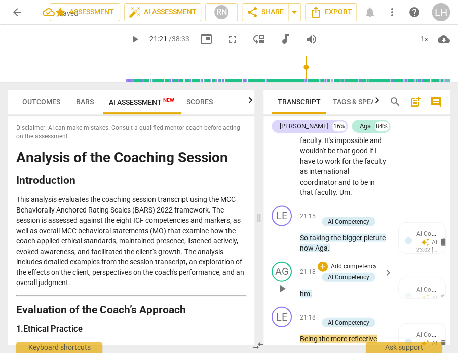
scroll to position [5763, 0]
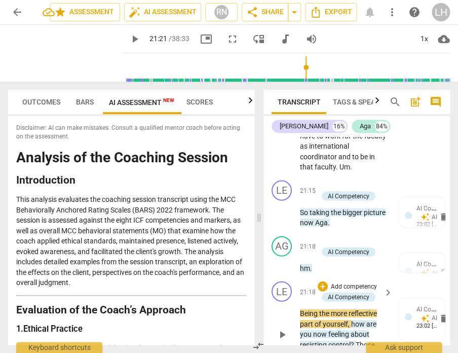
click at [301, 309] on span "Being" at bounding box center [309, 313] width 19 height 8
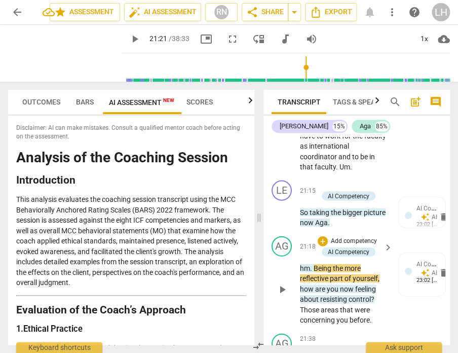
click at [311, 264] on span "." at bounding box center [312, 268] width 4 height 8
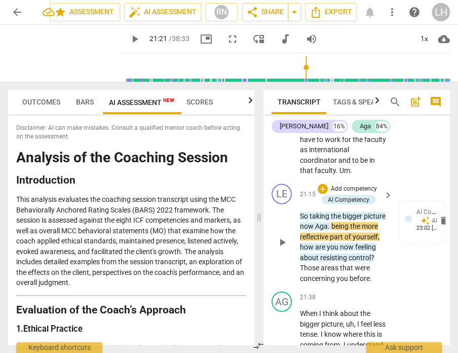
scroll to position [5762, 0]
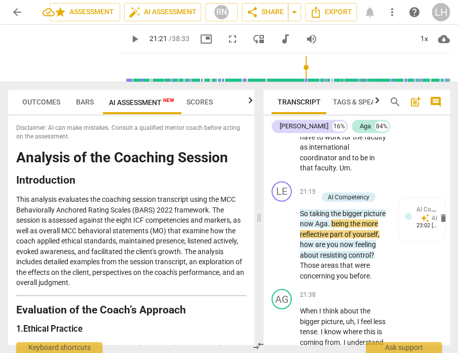
click at [129, 39] on span "play_arrow" at bounding box center [135, 39] width 12 height 12
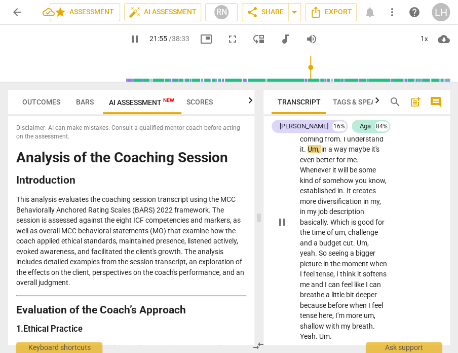
scroll to position [5970, 0]
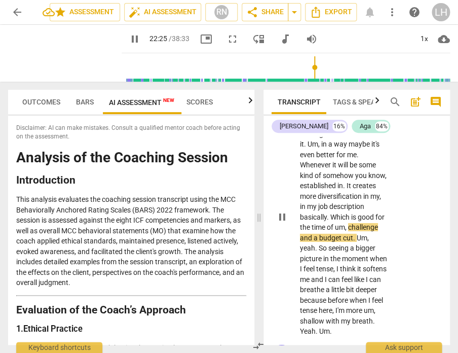
click at [335, 223] on span "um" at bounding box center [340, 227] width 10 height 8
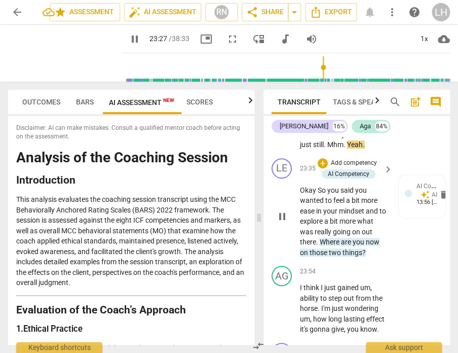
scroll to position [6270, 0]
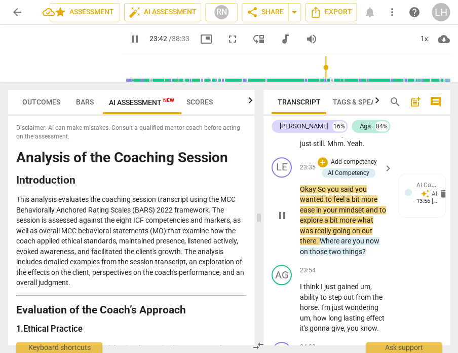
click at [365, 206] on span "mindset" at bounding box center [352, 210] width 27 height 8
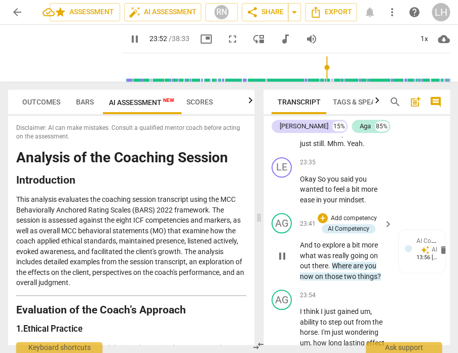
click at [301, 241] on span "And" at bounding box center [307, 245] width 14 height 8
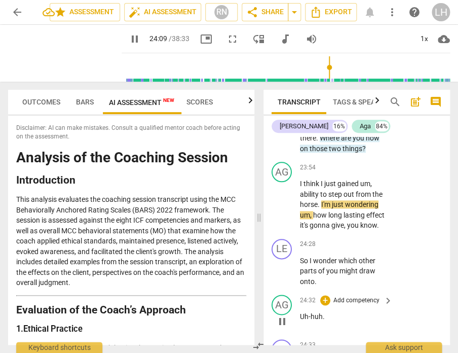
scroll to position [6372, 0]
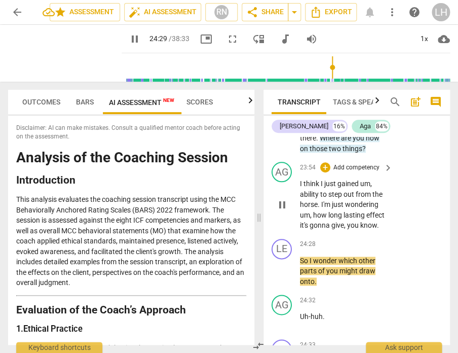
click at [381, 213] on p "I think I just gained um , ability to step out from the horse . I'm just wonder…" at bounding box center [344, 205] width 88 height 52
type input "1471"
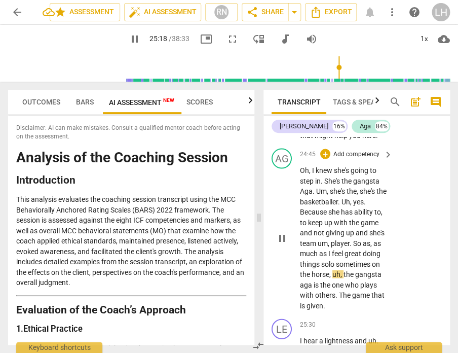
scroll to position [6659, 0]
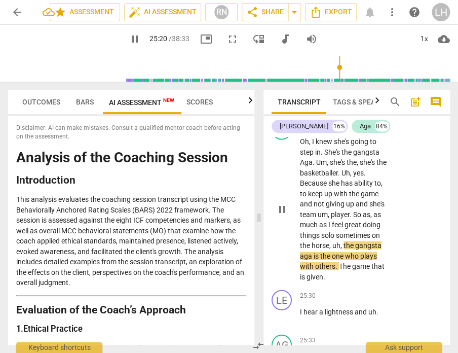
click at [304, 252] on span "aga" at bounding box center [307, 256] width 14 height 8
type input "1521"
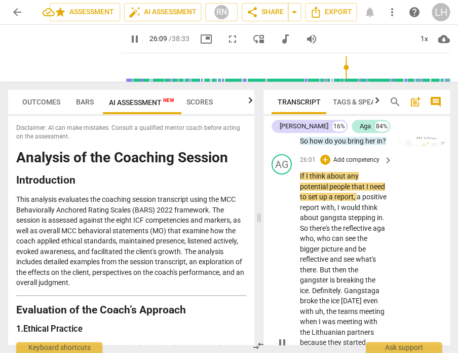
scroll to position [7001, 0]
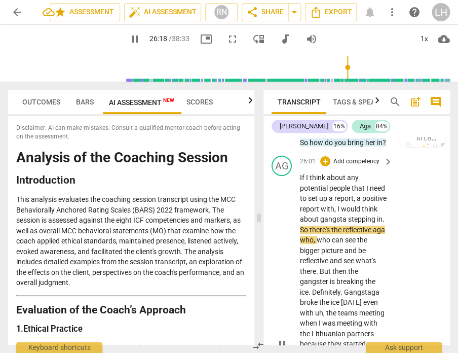
click at [373, 226] on span "aga" at bounding box center [379, 230] width 12 height 8
type input "1579"
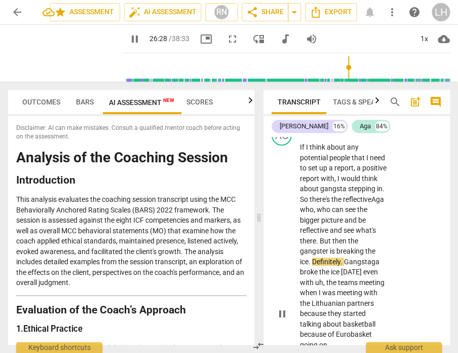
scroll to position [0, 0]
click at [372, 258] on span "Gangstaga" at bounding box center [361, 262] width 35 height 8
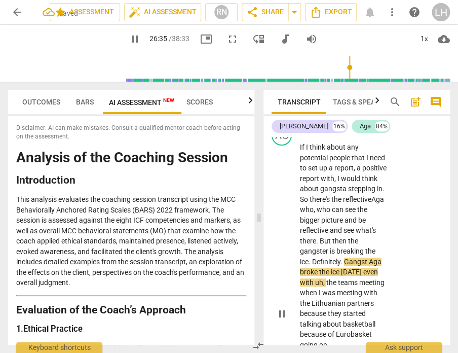
click at [368, 258] on span "Gangst Aga" at bounding box center [363, 262] width 38 height 8
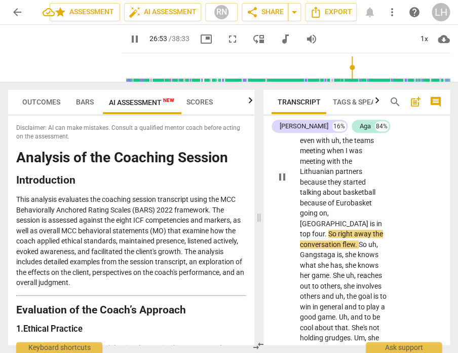
scroll to position [7172, 0]
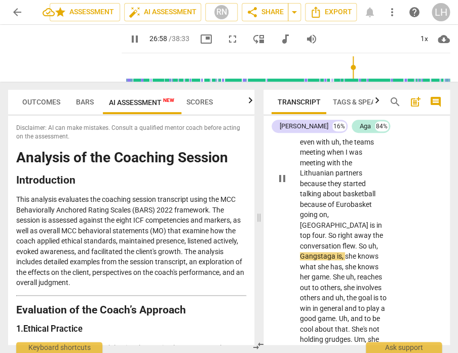
click at [327, 252] on span "Gangstaga" at bounding box center [318, 256] width 37 height 8
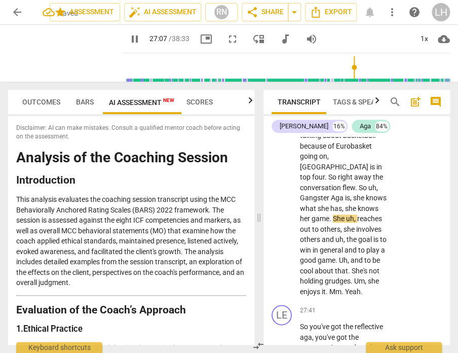
scroll to position [7231, 0]
click at [358, 214] on span "reaches" at bounding box center [370, 218] width 25 height 8
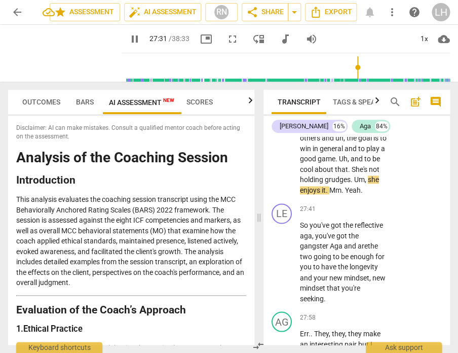
scroll to position [7333, 0]
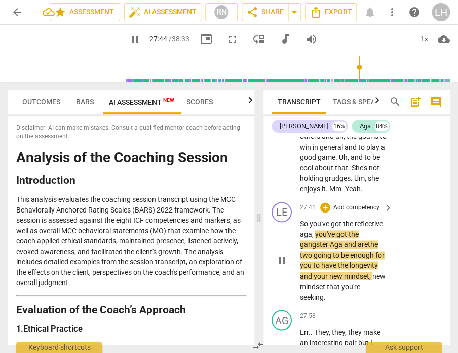
click at [304, 230] on span "aga" at bounding box center [306, 234] width 12 height 8
type input "1665"
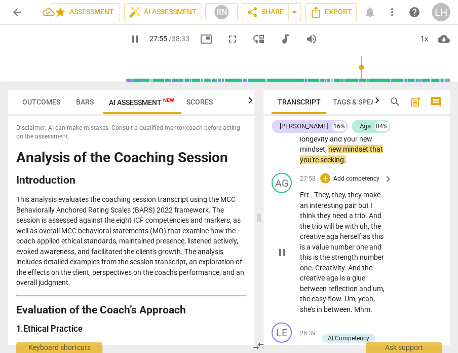
scroll to position [7484, 0]
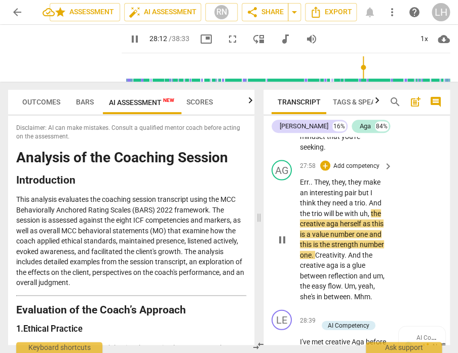
click at [332, 219] on span "aga" at bounding box center [334, 223] width 14 height 8
click at [331, 219] on span "aga" at bounding box center [334, 223] width 14 height 8
type input "1694"
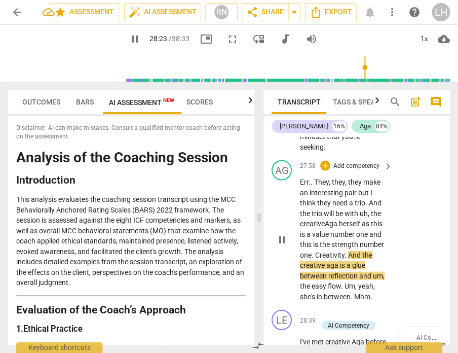
click at [330, 261] on span "aga" at bounding box center [334, 265] width 14 height 8
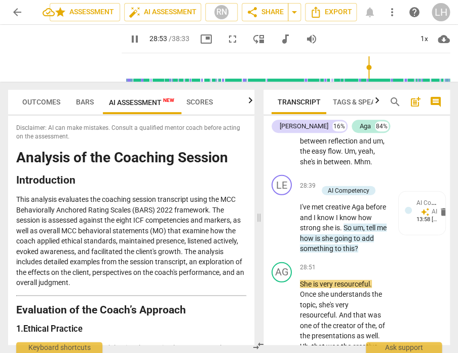
scroll to position [7619, 0]
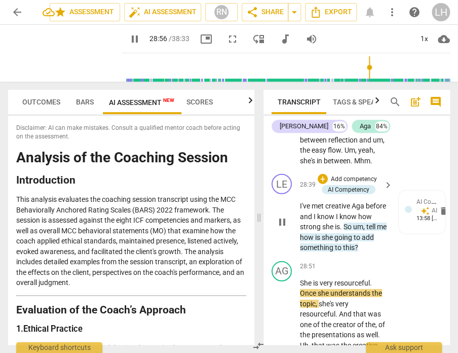
click at [353, 223] on span "So" at bounding box center [349, 227] width 10 height 8
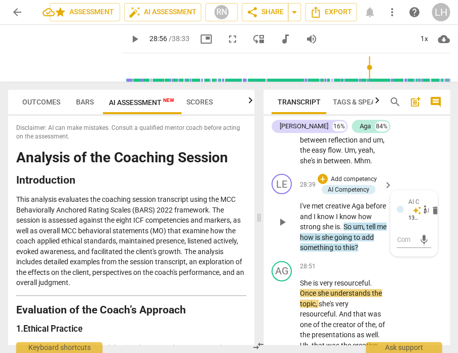
click at [353, 223] on span "So" at bounding box center [349, 227] width 10 height 8
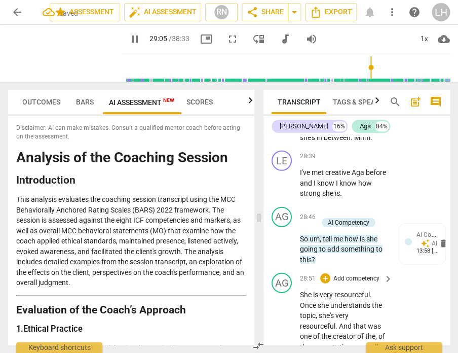
scroll to position [7630, 0]
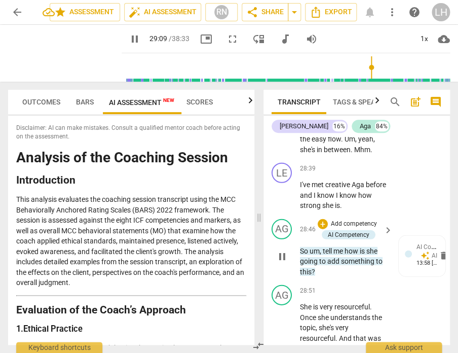
click at [301, 247] on span "So" at bounding box center [305, 251] width 10 height 8
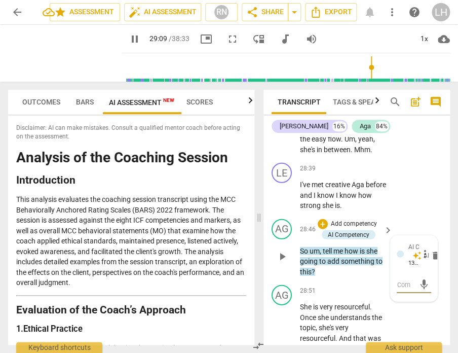
type input "1750"
type textarea "("
click at [303, 247] on span "So" at bounding box center [305, 251] width 10 height 8
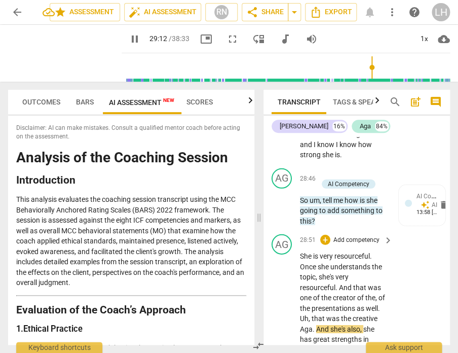
scroll to position [7677, 0]
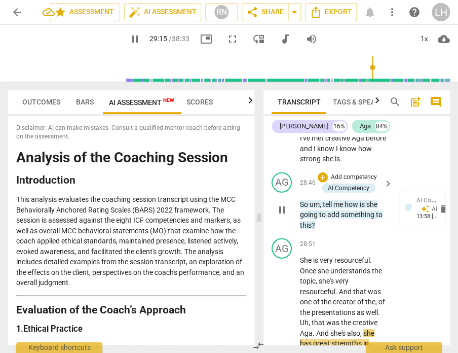
click at [301, 200] on span "So" at bounding box center [305, 204] width 10 height 8
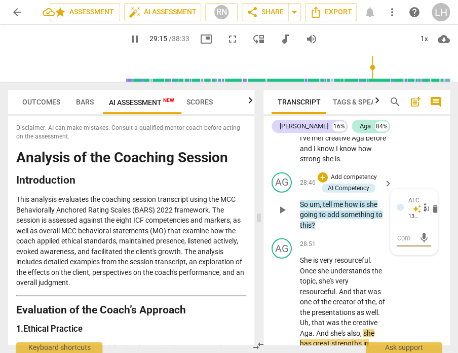
type input "1756"
type textarea "["
type textarea "[L"
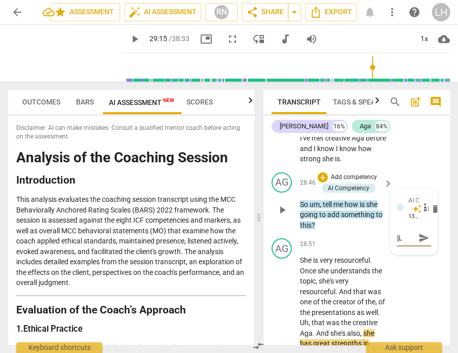
type textarea "["
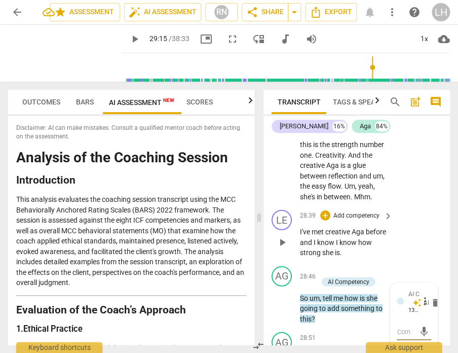
scroll to position [7578, 0]
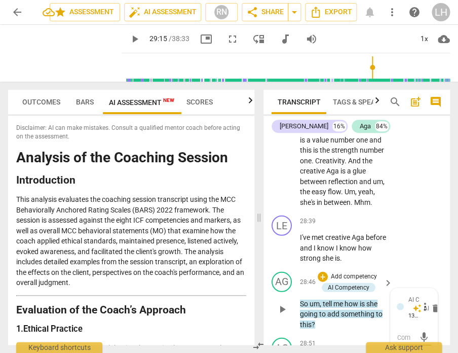
click at [301, 299] on span "So" at bounding box center [305, 303] width 10 height 8
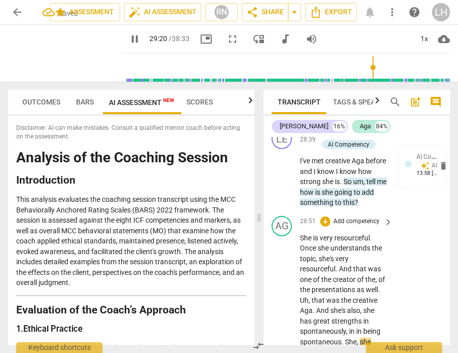
scroll to position [7661, 0]
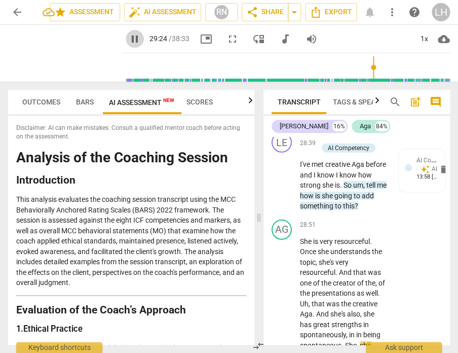
drag, startPoint x: 124, startPoint y: 38, endPoint x: 139, endPoint y: 49, distance: 18.9
click at [129, 39] on span "pause" at bounding box center [135, 39] width 12 height 12
click at [129, 38] on span "play_arrow" at bounding box center [135, 39] width 12 height 12
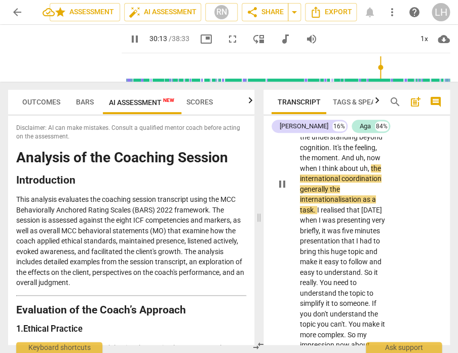
scroll to position [8025, 0]
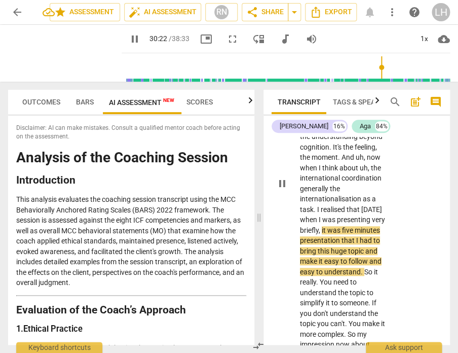
click at [355, 226] on span "minutes" at bounding box center [367, 230] width 25 height 8
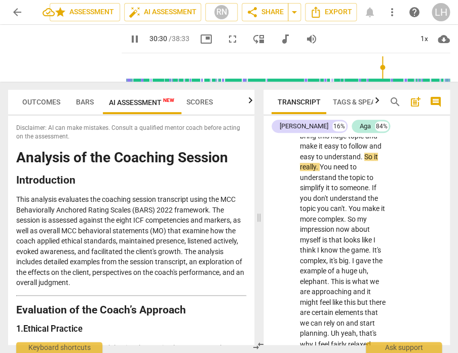
scroll to position [8138, 0]
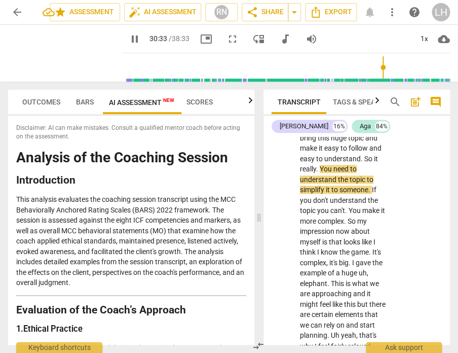
click at [325, 165] on span "You" at bounding box center [327, 169] width 14 height 8
type input "1836"
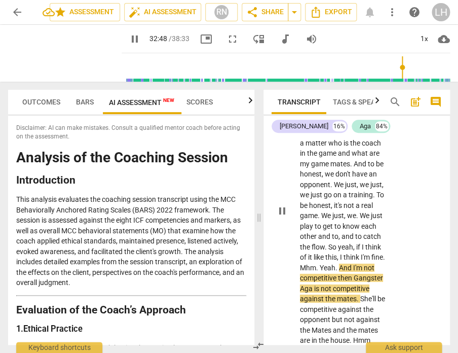
scroll to position [8568, 0]
click at [338, 281] on span "then" at bounding box center [346, 277] width 16 height 8
type input "1971"
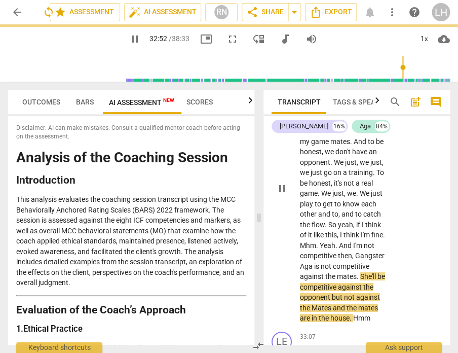
scroll to position [8593, 0]
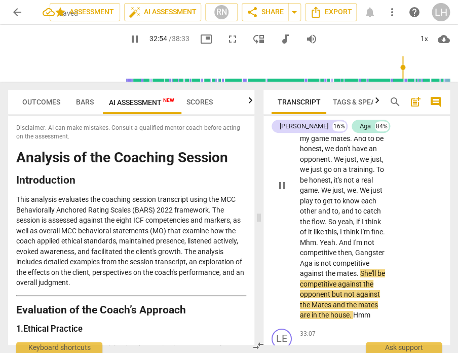
click at [355, 257] on span "Gangster" at bounding box center [369, 252] width 29 height 8
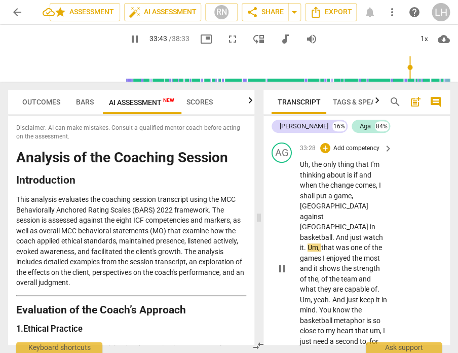
scroll to position [8876, 0]
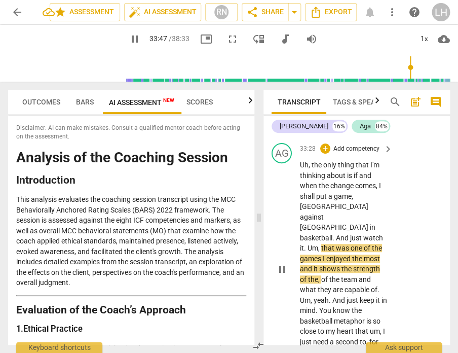
click at [308, 244] on span "Um" at bounding box center [313, 248] width 11 height 8
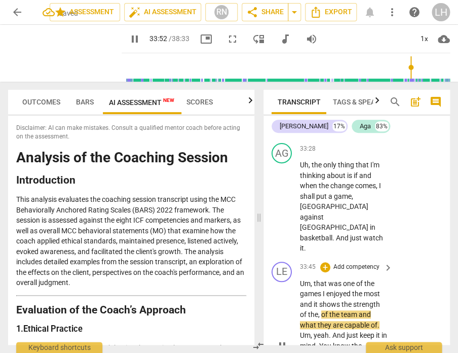
click at [314, 279] on span "that" at bounding box center [321, 283] width 15 height 8
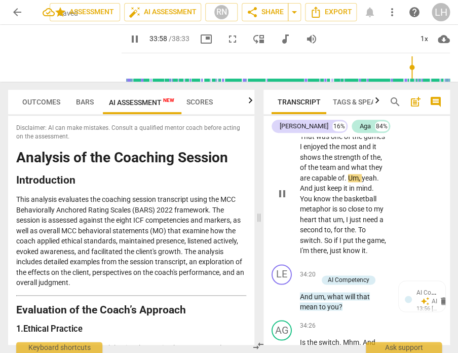
scroll to position [9069, 0]
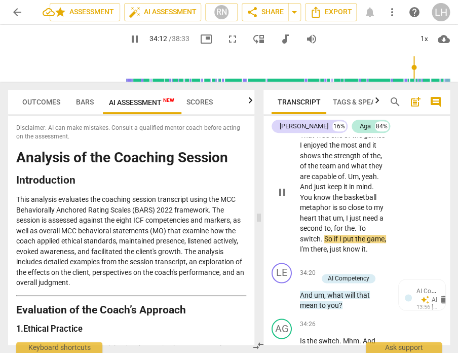
click at [359, 224] on span "To" at bounding box center [363, 228] width 8 height 8
type input "2054"
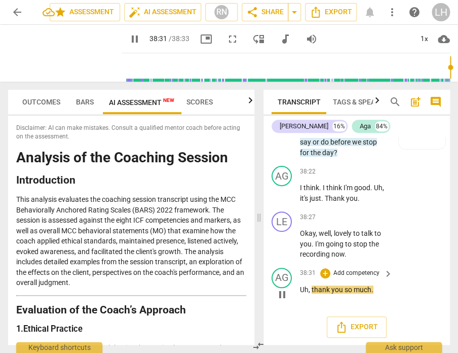
scroll to position [10601, 0]
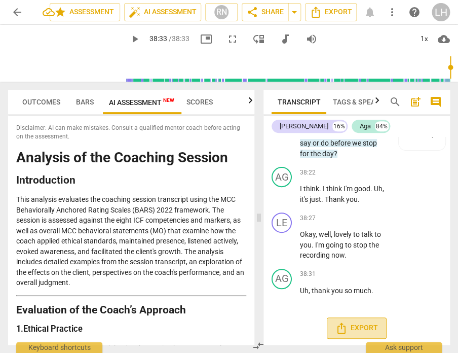
click at [362, 323] on span "Export" at bounding box center [357, 328] width 43 height 12
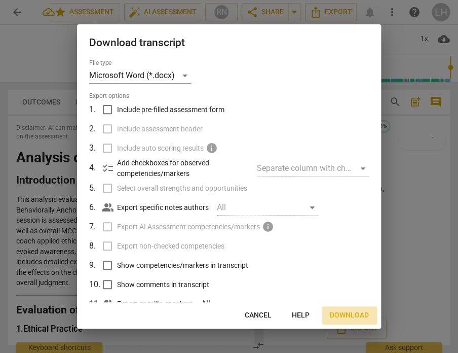
click at [351, 312] on span "Download" at bounding box center [349, 315] width 39 height 10
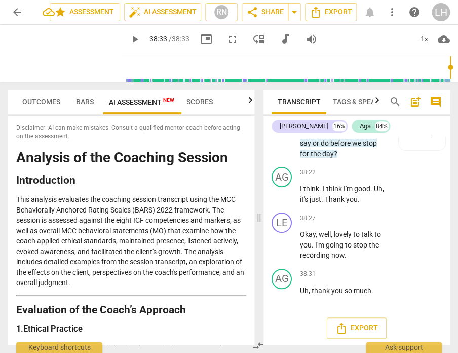
type input "2313"
